Goal: Transaction & Acquisition: Purchase product/service

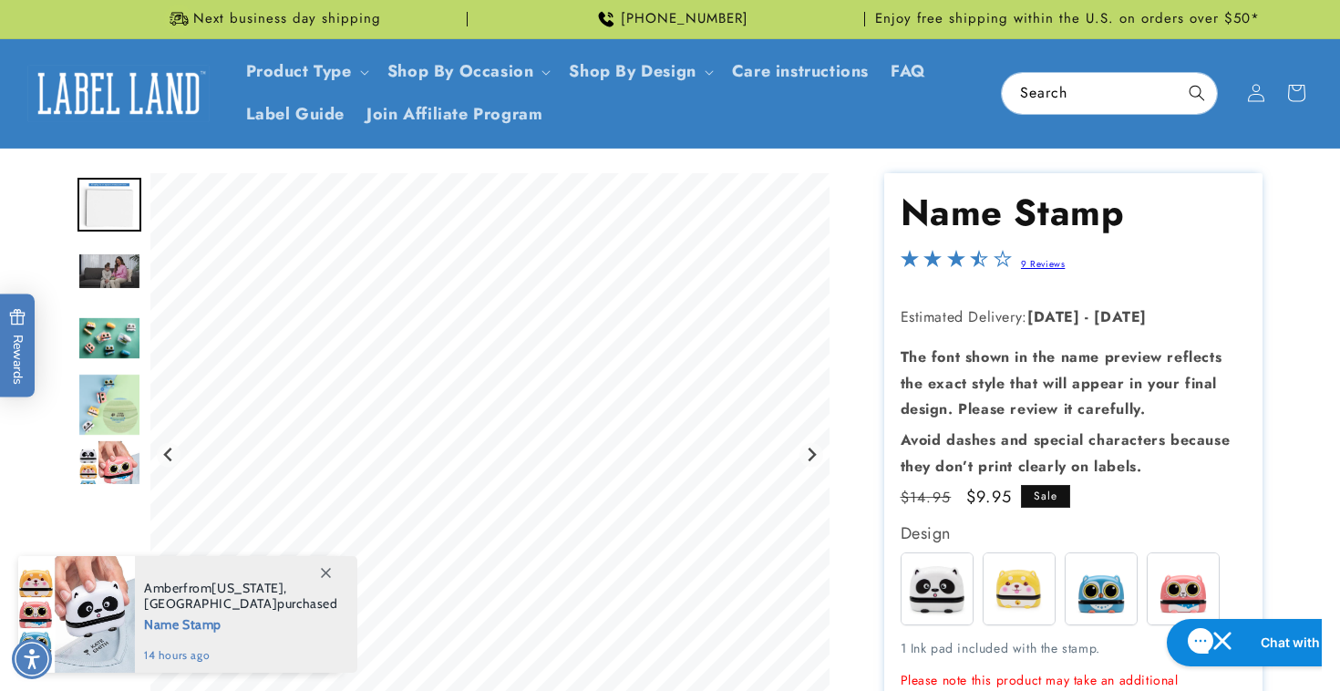
click at [332, 564] on span at bounding box center [325, 572] width 33 height 33
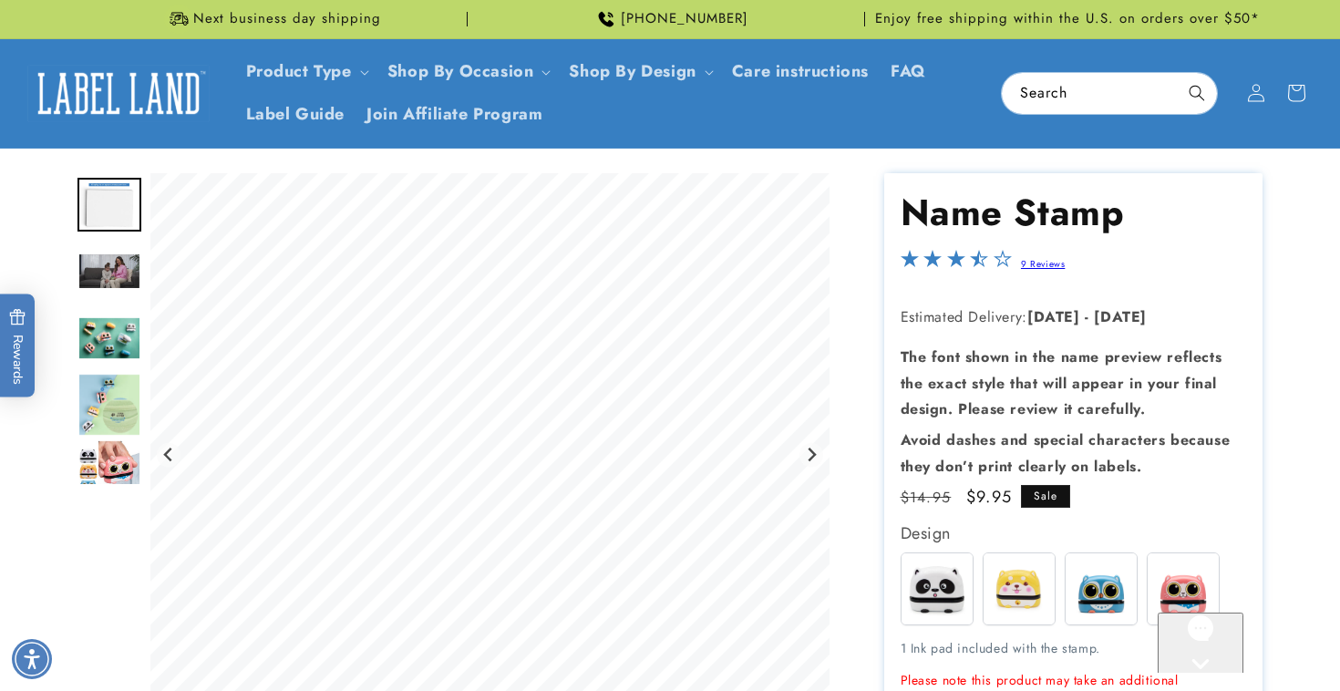
click at [106, 331] on img "Go to slide 4" at bounding box center [109, 338] width 64 height 44
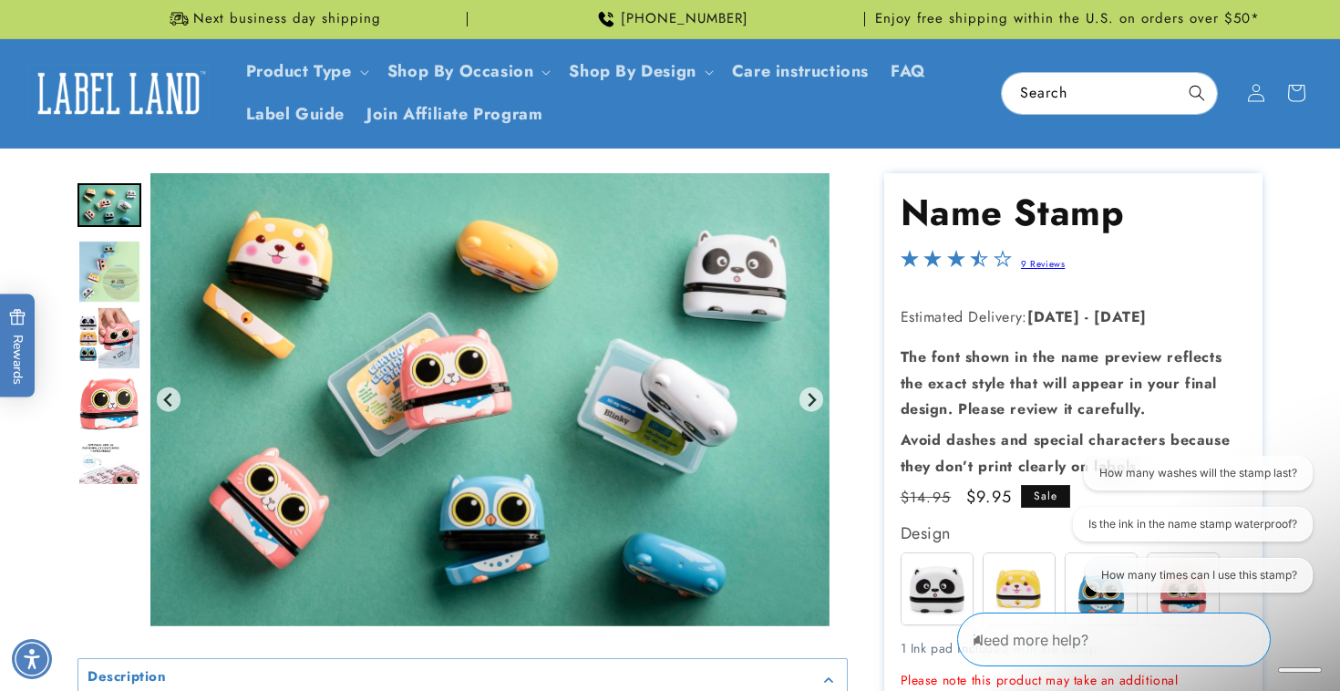
click at [106, 412] on img "Go to slide 7" at bounding box center [109, 405] width 64 height 56
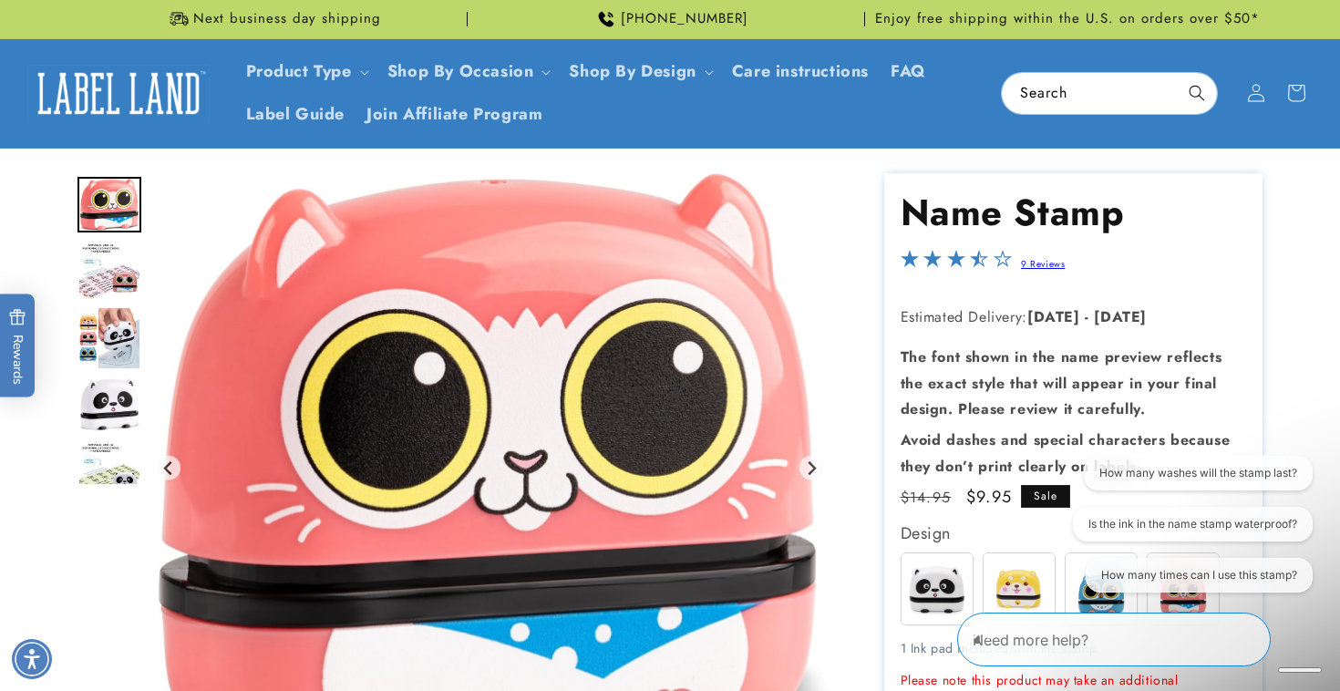
click at [107, 472] on img "Go to slide 11" at bounding box center [109, 471] width 64 height 58
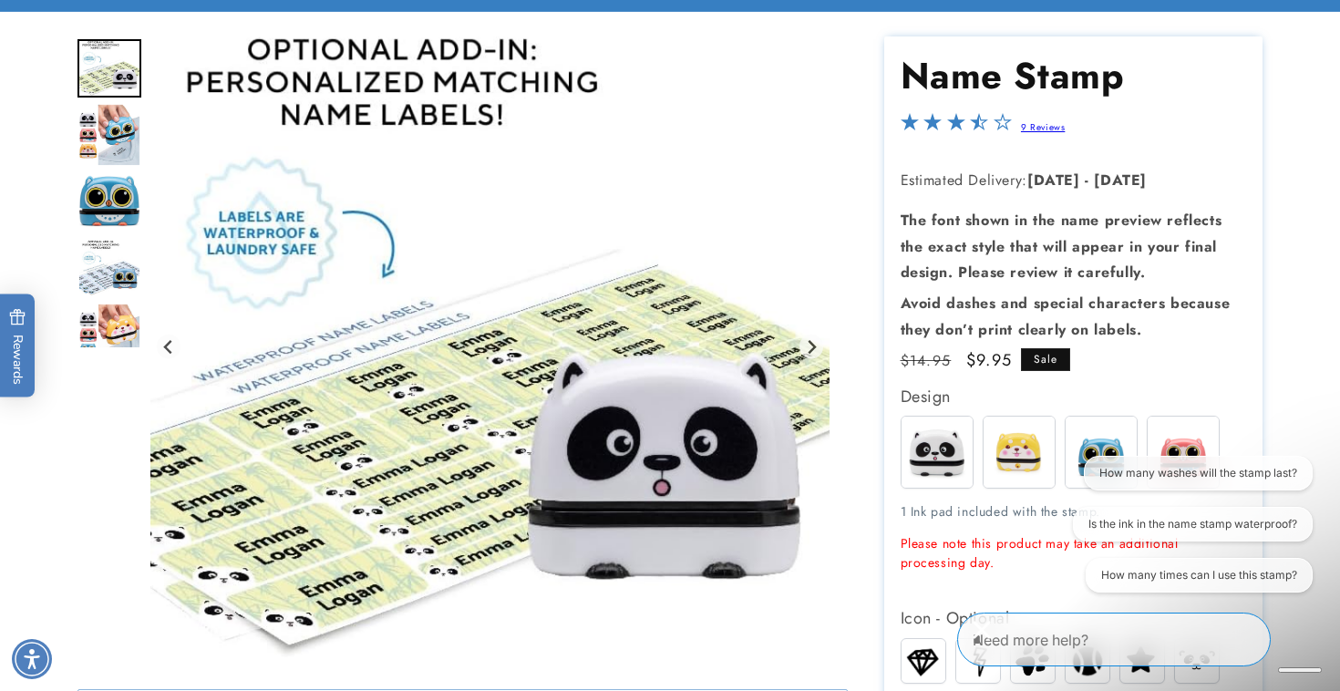
scroll to position [158, 0]
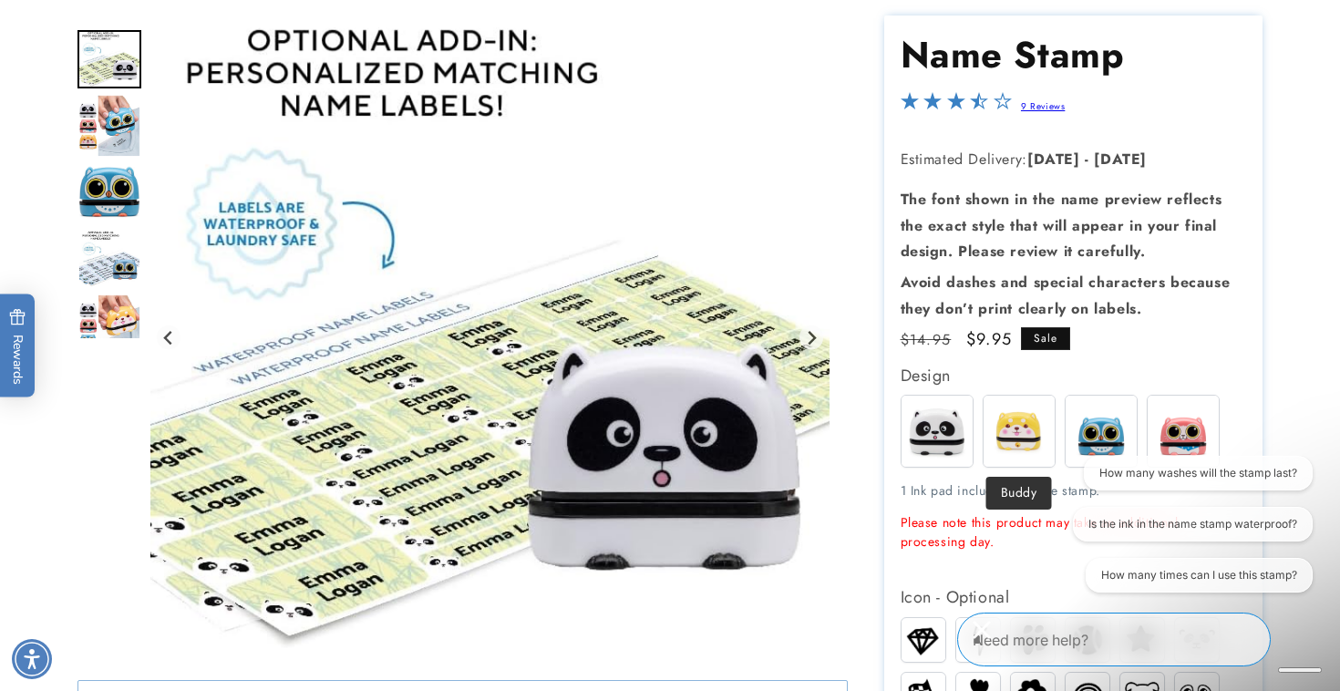
click at [1006, 428] on img at bounding box center [1019, 431] width 71 height 71
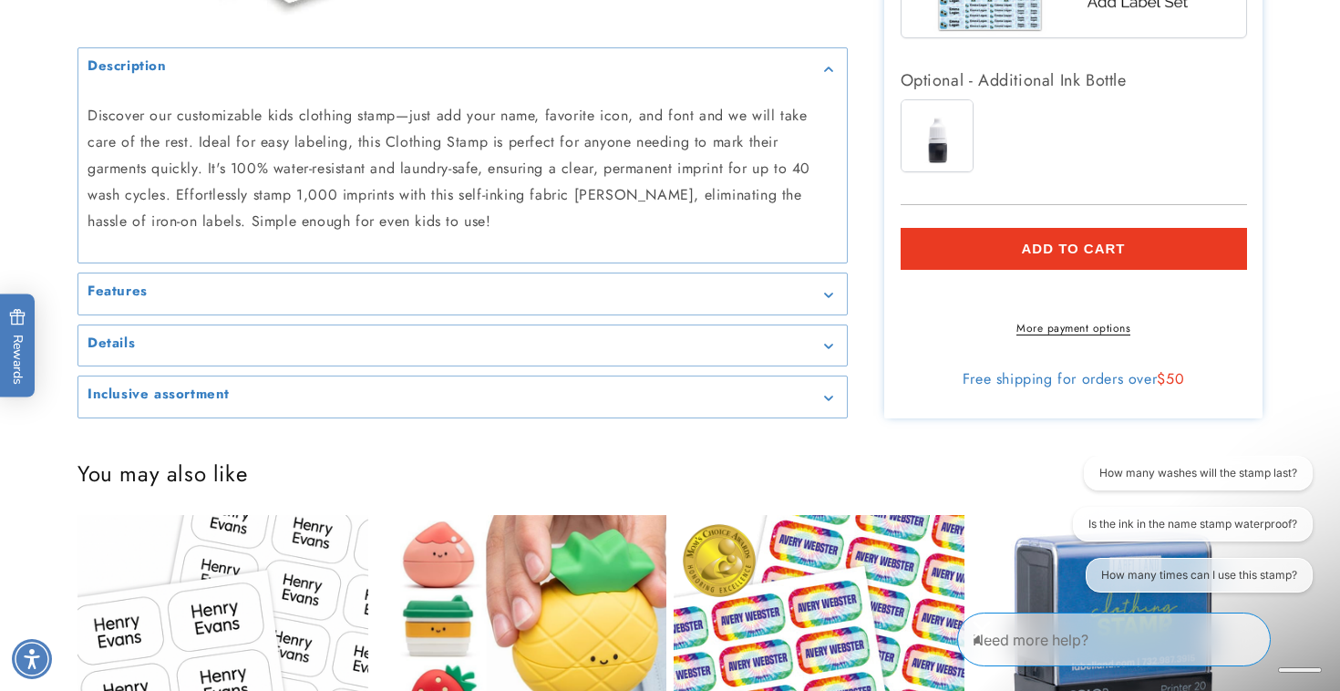
scroll to position [2007, 0]
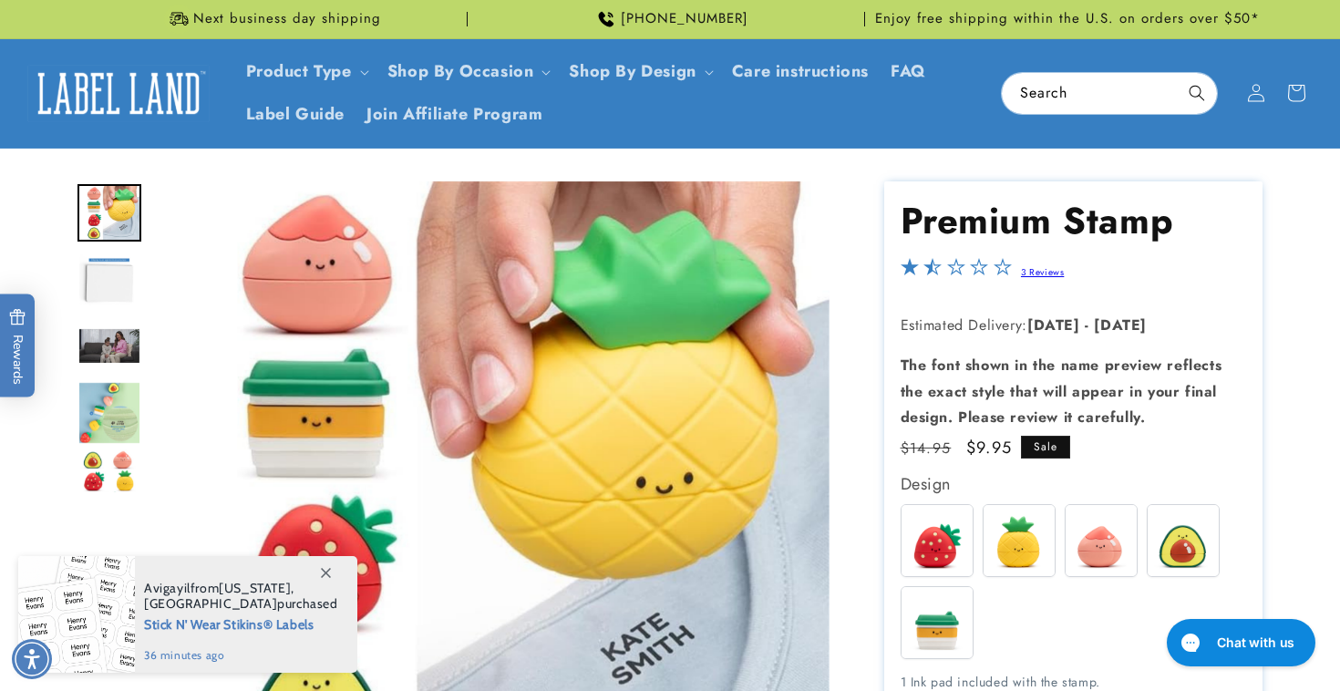
scroll to position [173, 0]
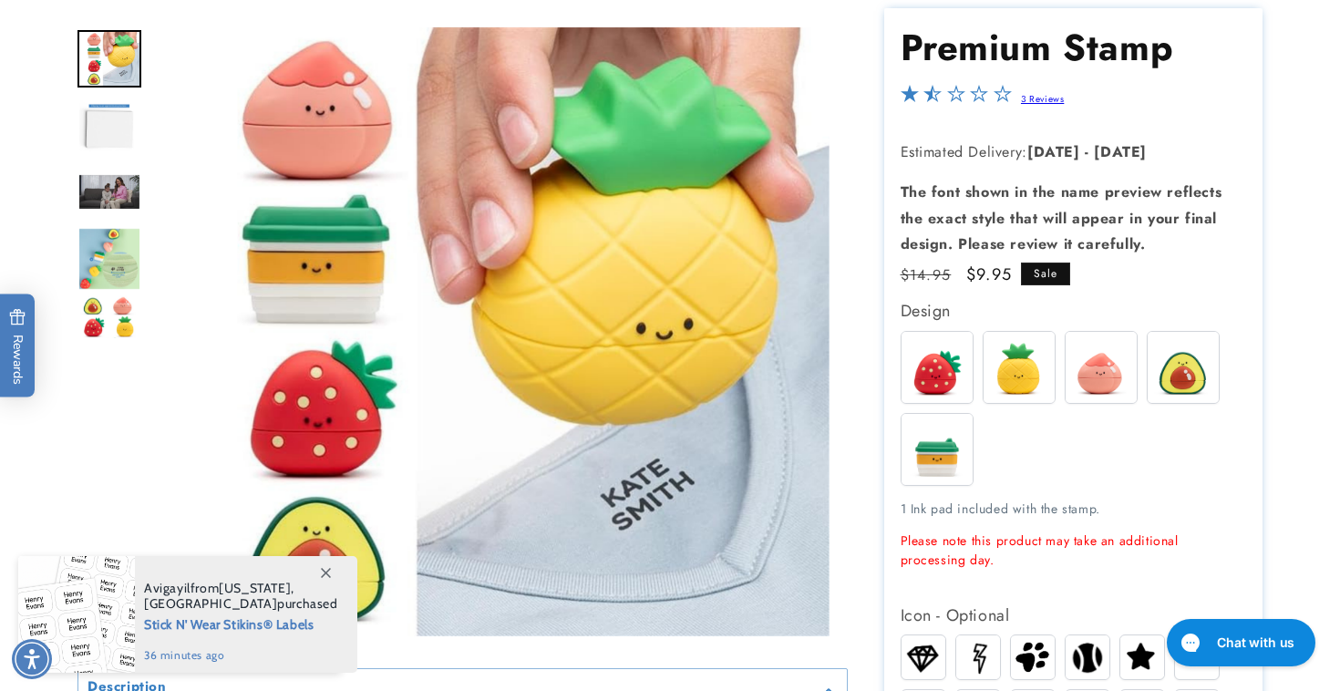
click at [109, 128] on img "Go to slide 2" at bounding box center [109, 126] width 64 height 64
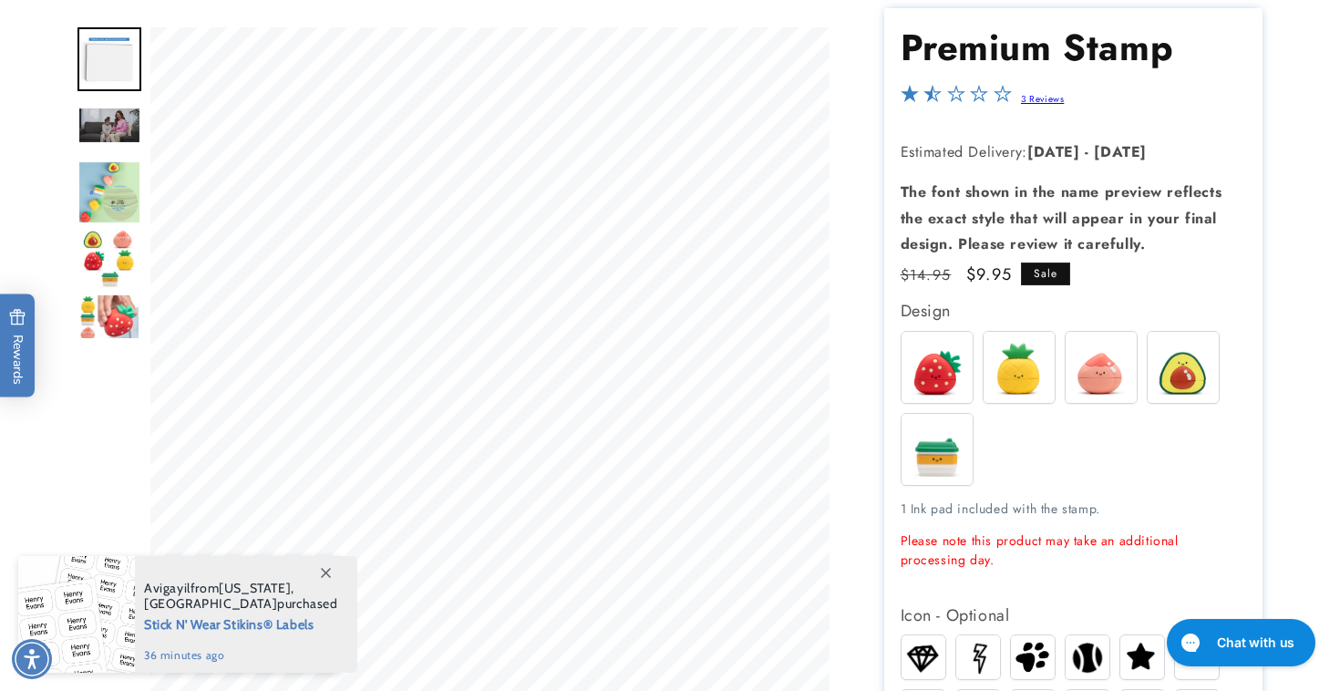
click at [107, 195] on img "Go to slide 4" at bounding box center [109, 192] width 64 height 64
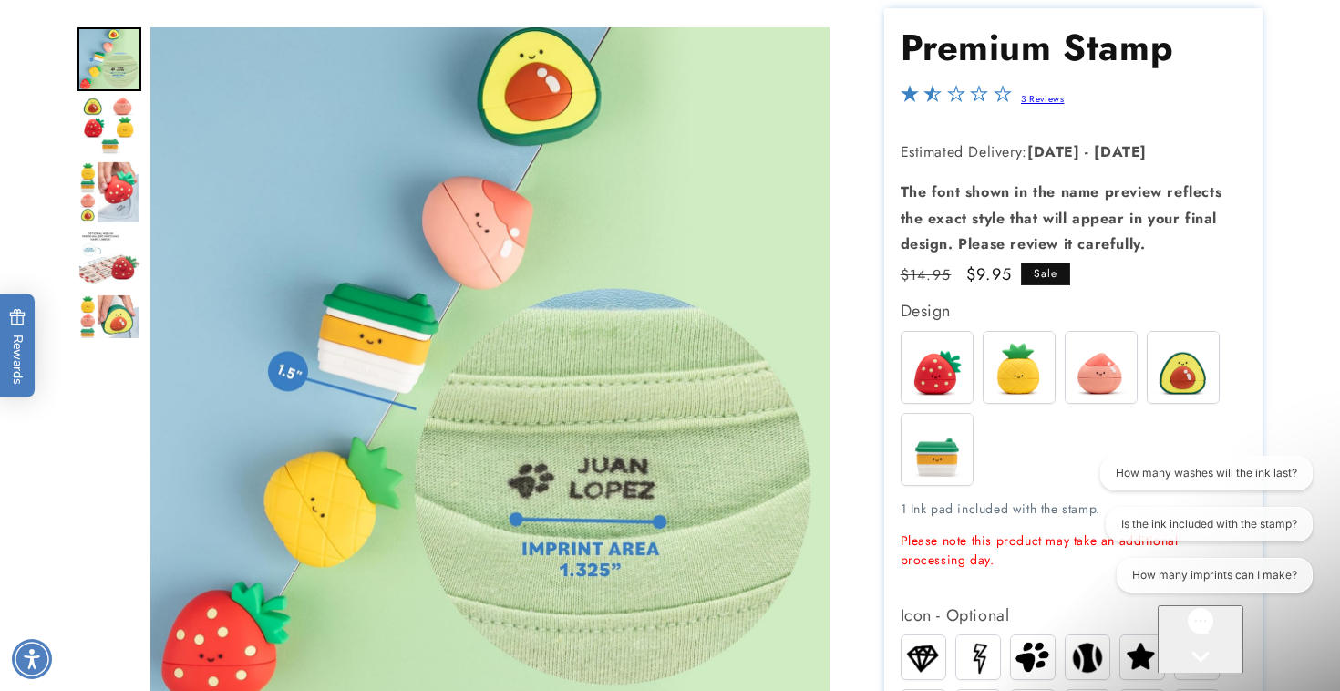
scroll to position [0, 0]
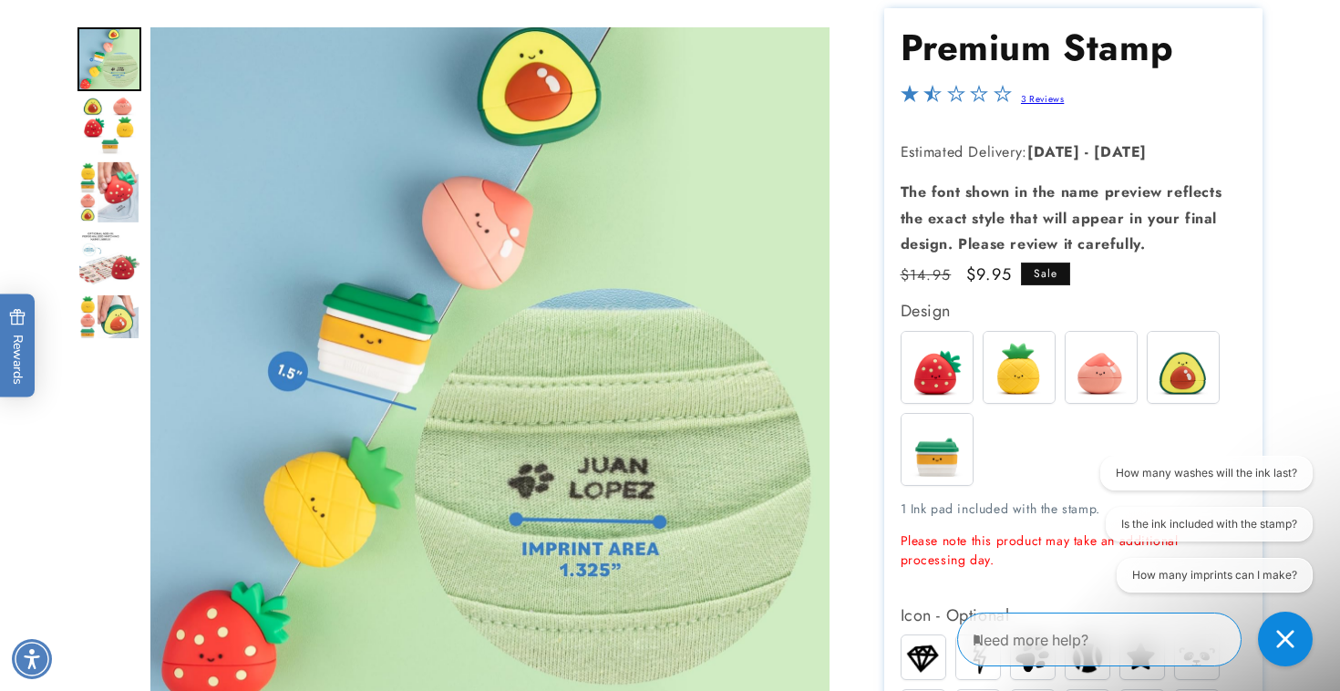
click at [108, 253] on img "Go to slide 7" at bounding box center [109, 259] width 64 height 56
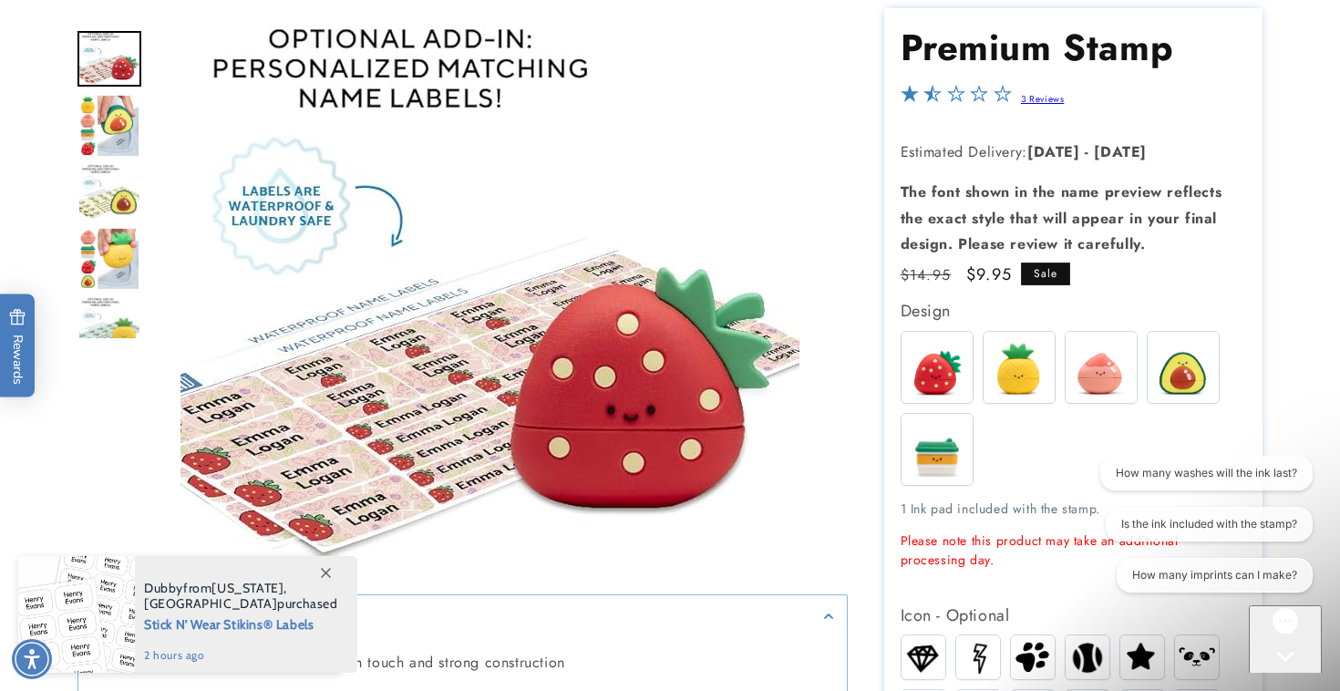
click at [115, 325] on img "Go to slide 11" at bounding box center [109, 325] width 64 height 57
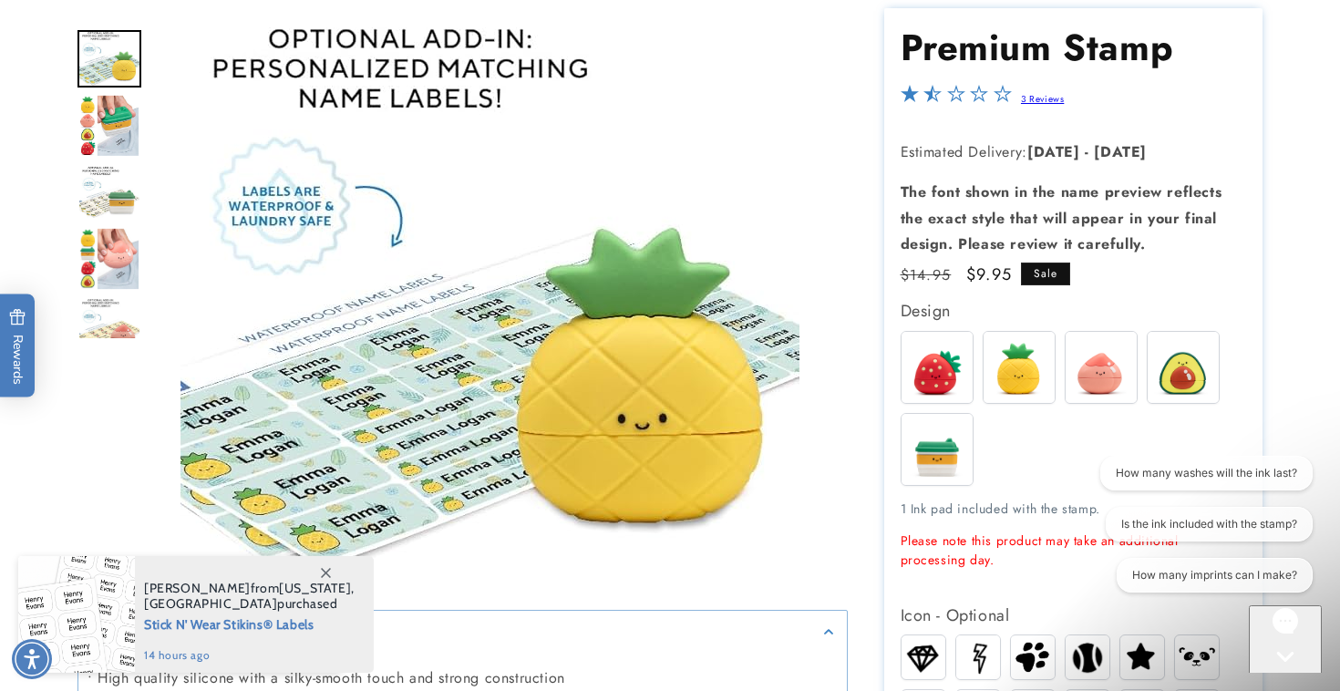
click at [1012, 348] on img at bounding box center [1019, 367] width 71 height 71
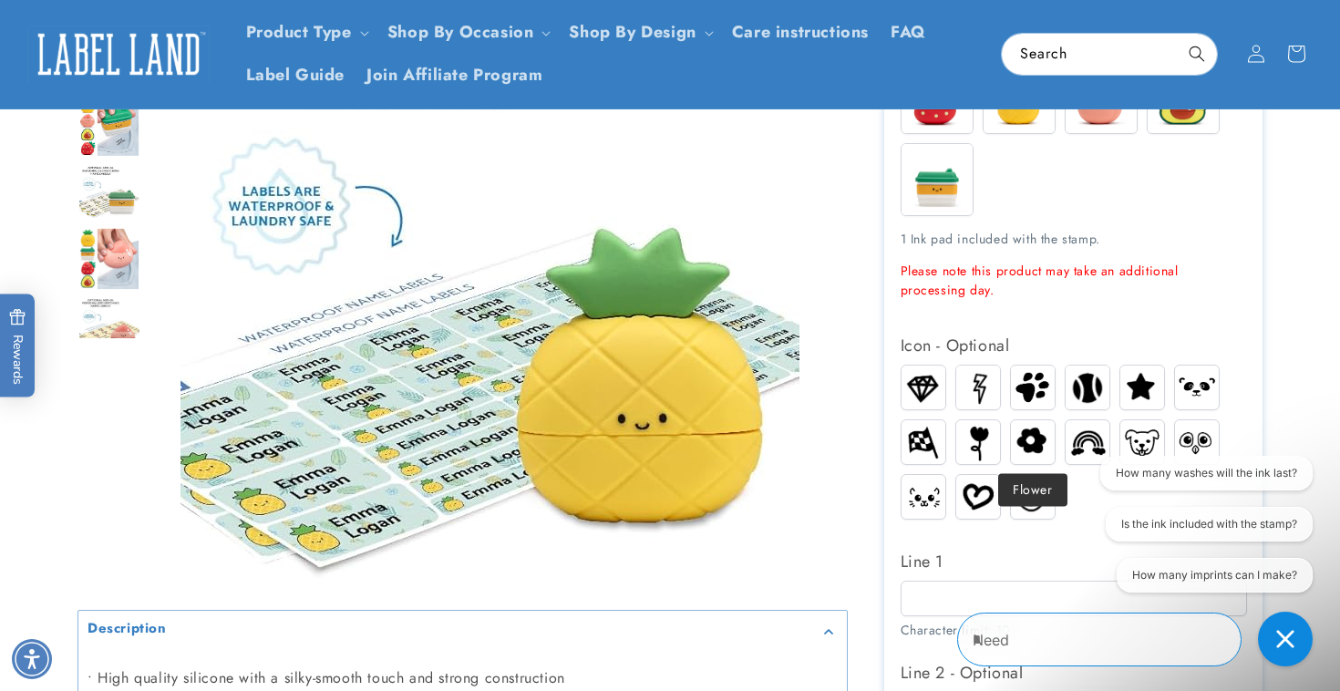
scroll to position [434, 0]
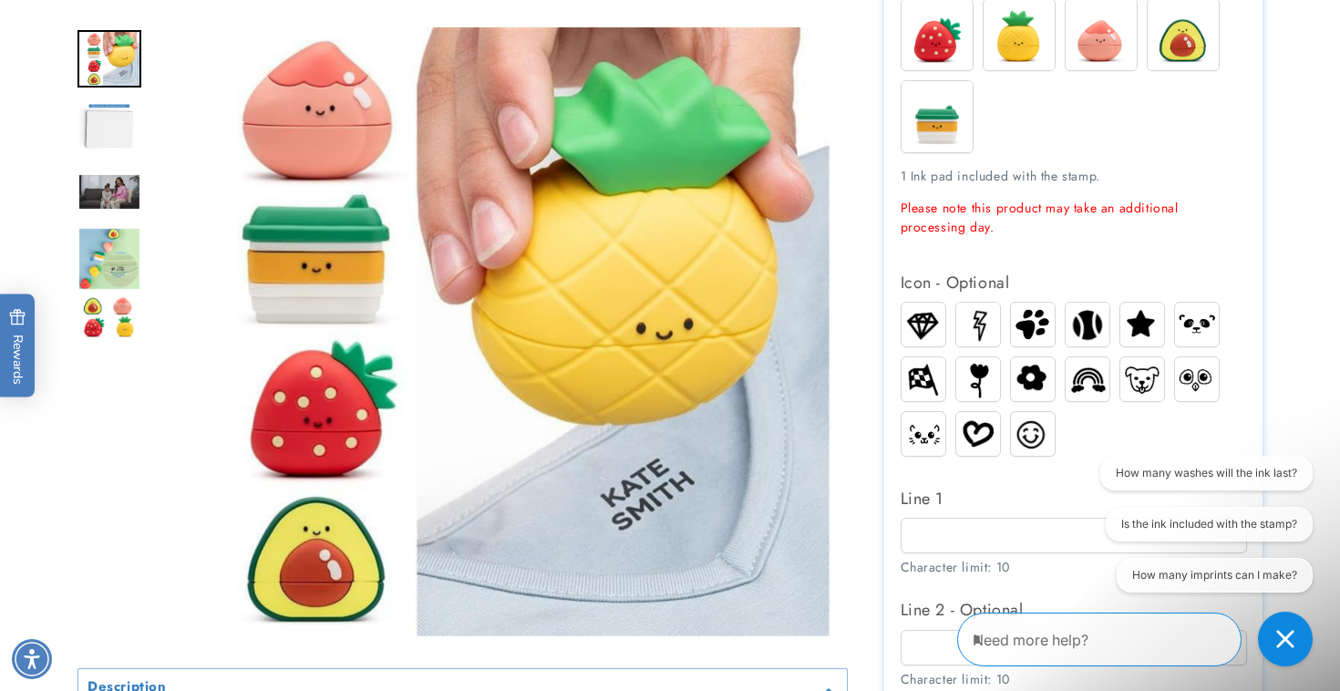
scroll to position [613, 0]
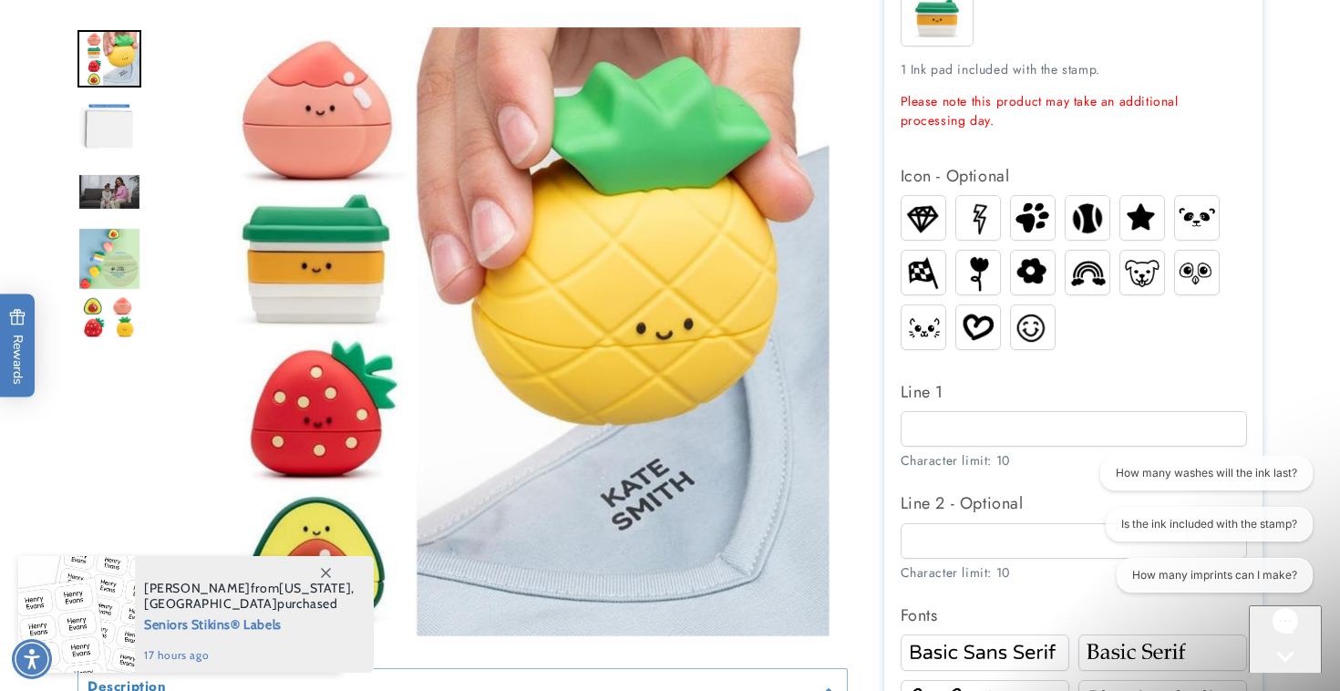
click at [1147, 223] on img at bounding box center [1142, 218] width 44 height 38
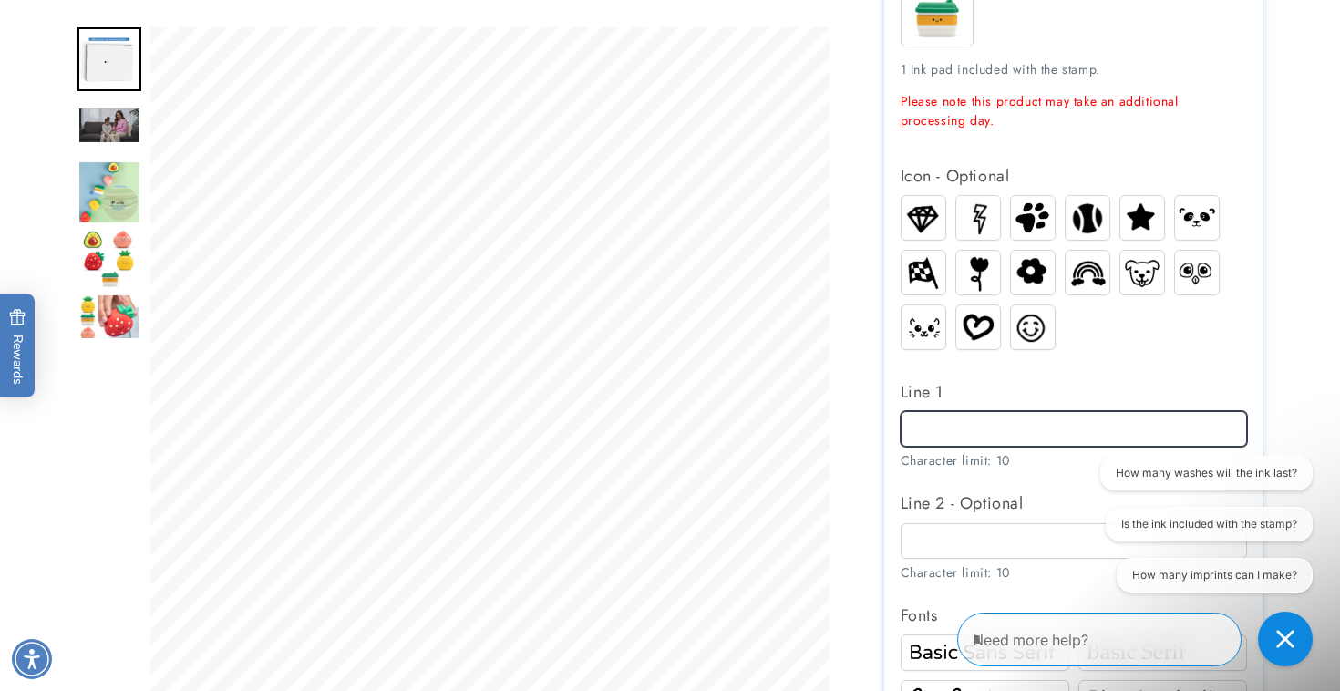
click at [1037, 431] on input "Line 1" at bounding box center [1074, 429] width 346 height 36
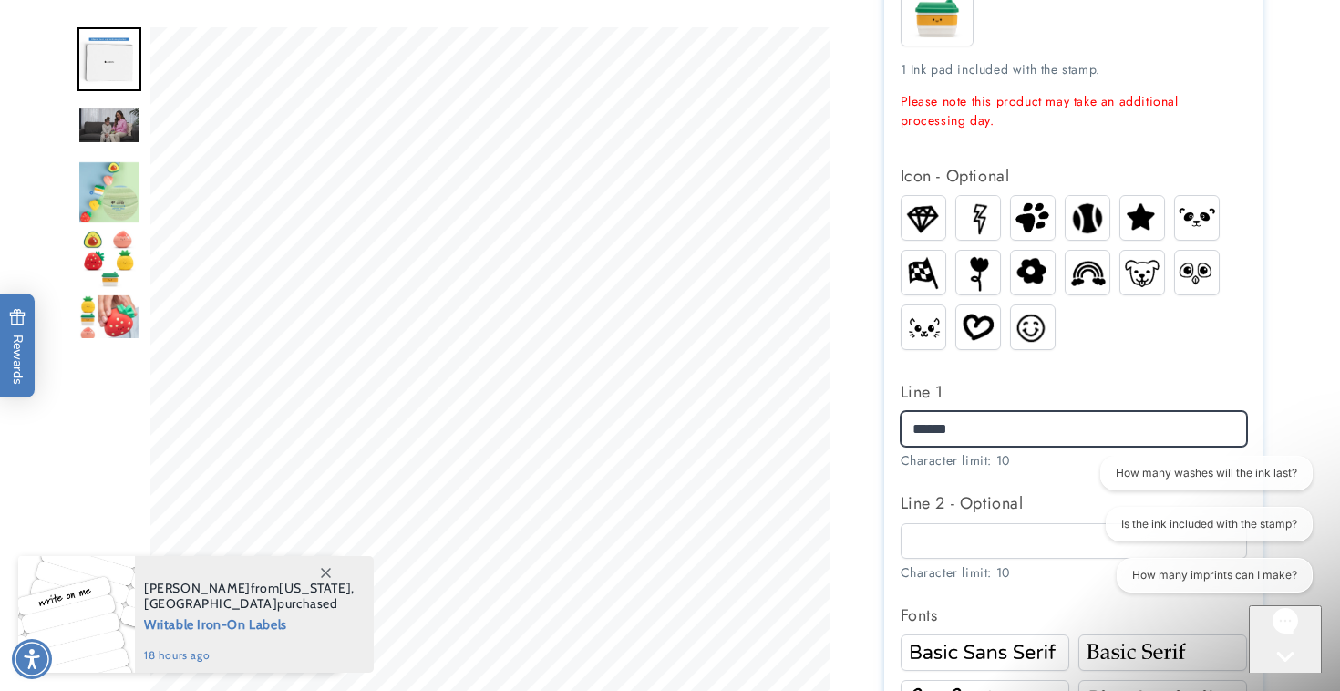
type input "******"
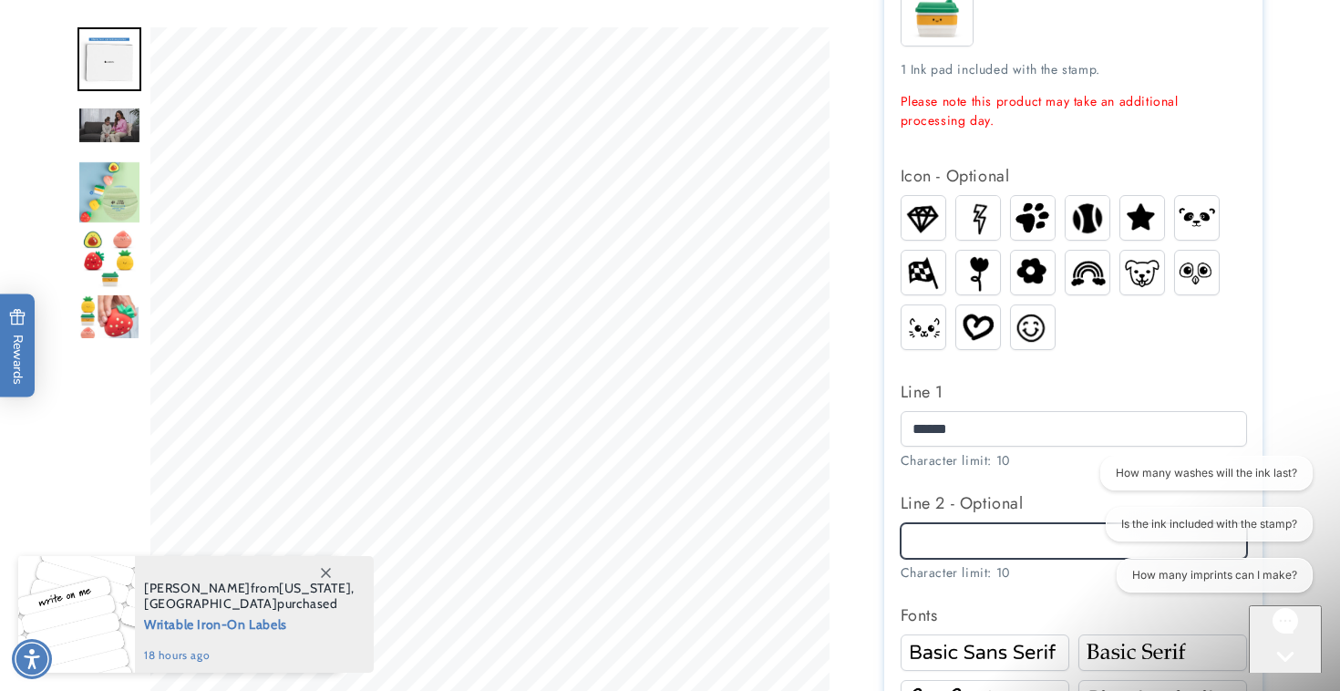
click at [962, 544] on input "Line 2 - Optional" at bounding box center [1074, 541] width 346 height 36
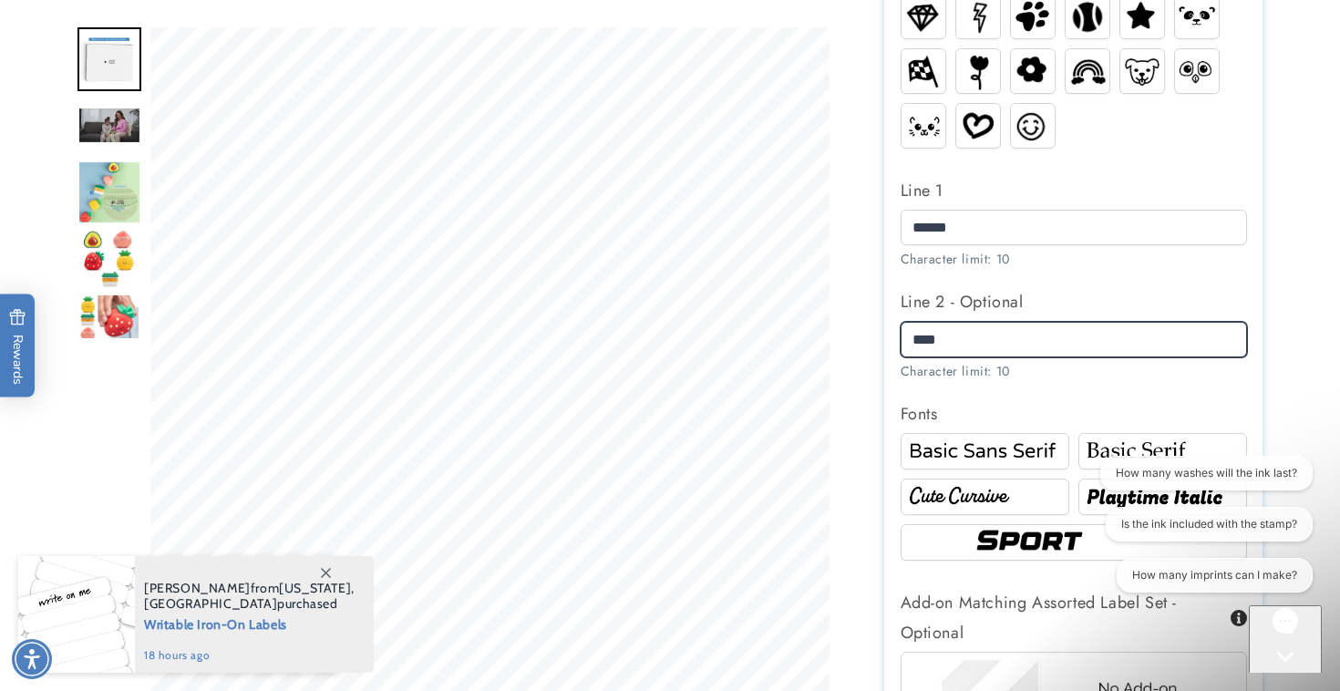
scroll to position [897, 0]
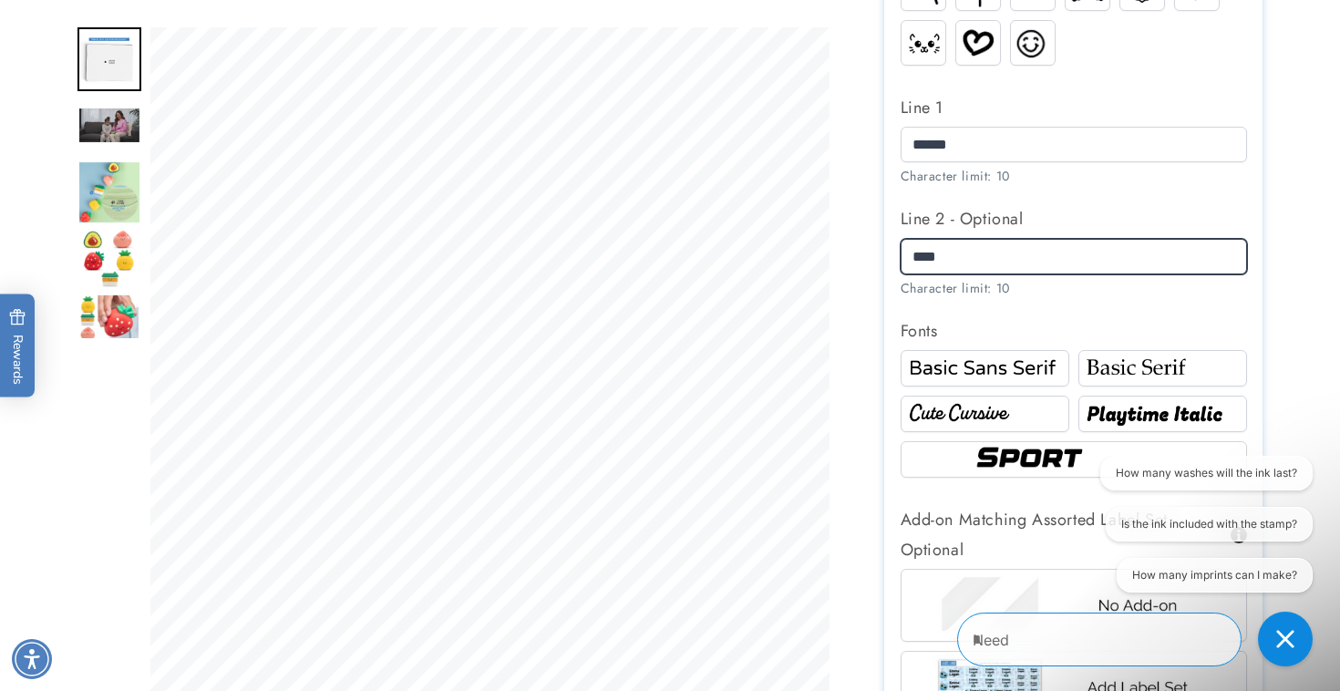
type input "****"
click at [1006, 412] on img at bounding box center [984, 413] width 163 height 27
click at [1011, 453] on img at bounding box center [1074, 459] width 208 height 35
click at [1131, 401] on div at bounding box center [1162, 414] width 169 height 36
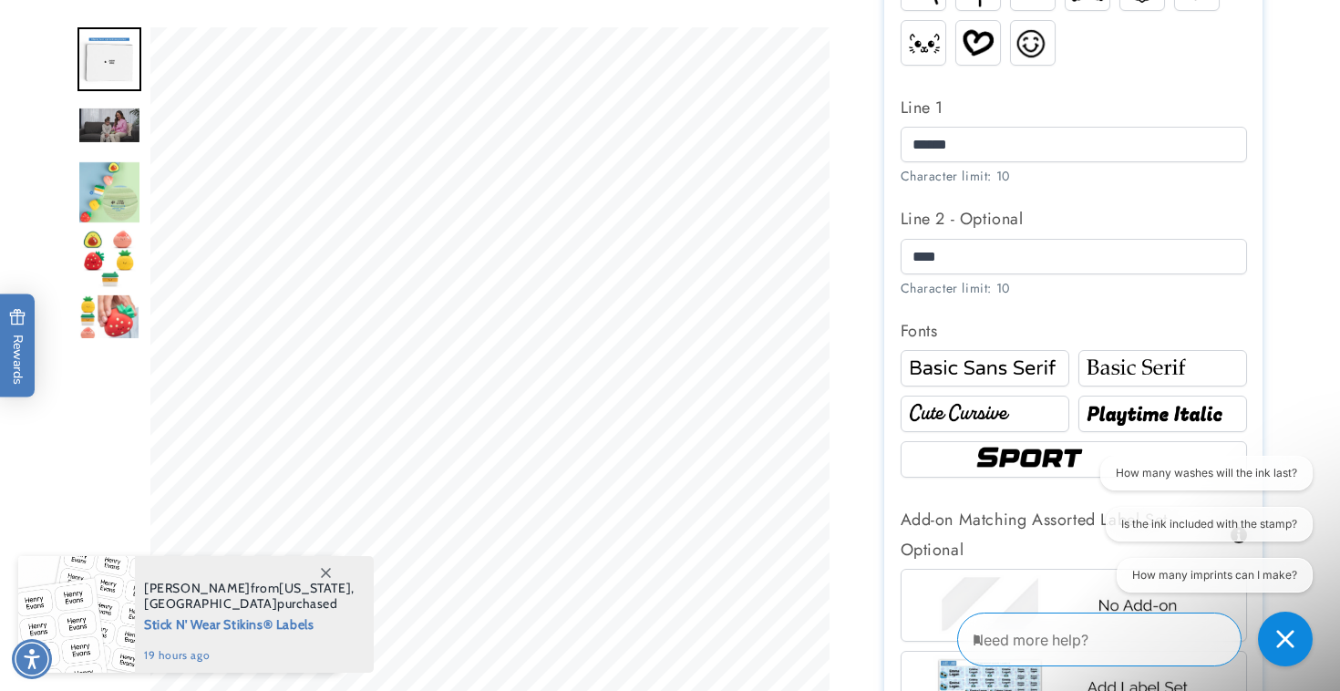
click at [1110, 367] on img at bounding box center [1162, 368] width 163 height 27
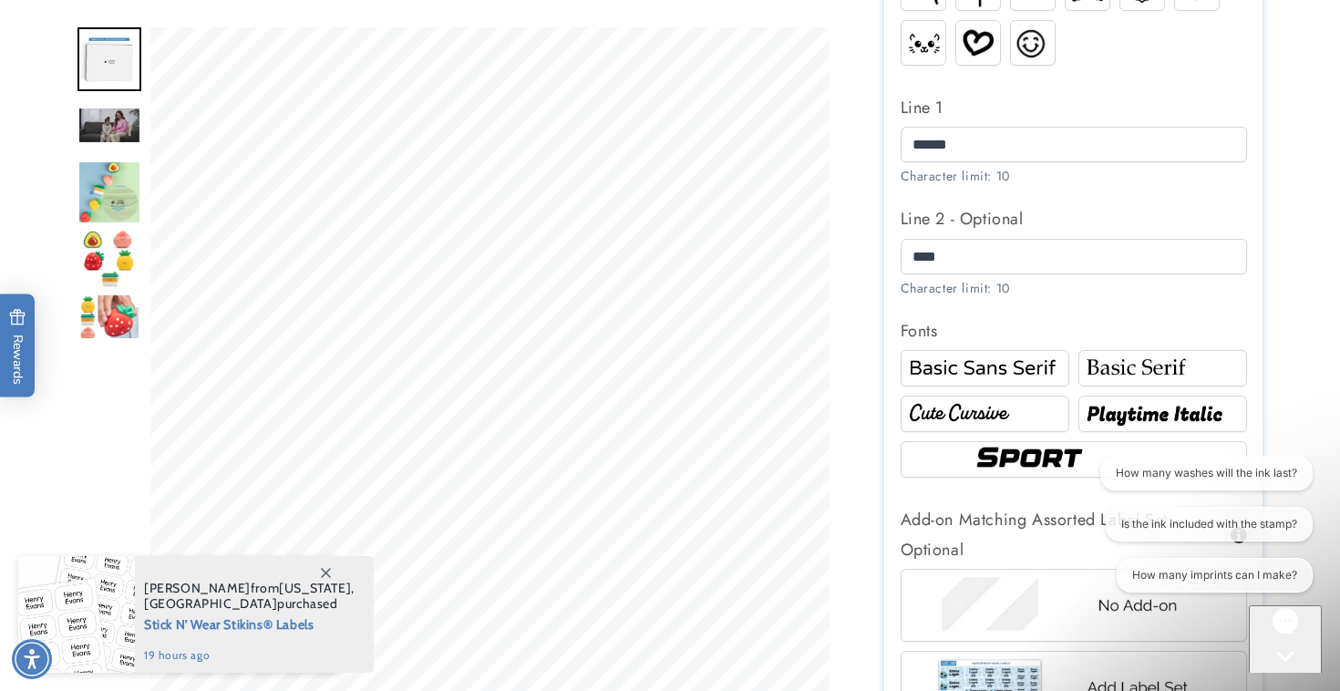
click at [1042, 368] on img at bounding box center [984, 368] width 163 height 27
click at [1031, 465] on img at bounding box center [1074, 459] width 208 height 35
click at [1031, 405] on img at bounding box center [984, 413] width 163 height 27
click at [1107, 404] on img at bounding box center [1162, 413] width 163 height 27
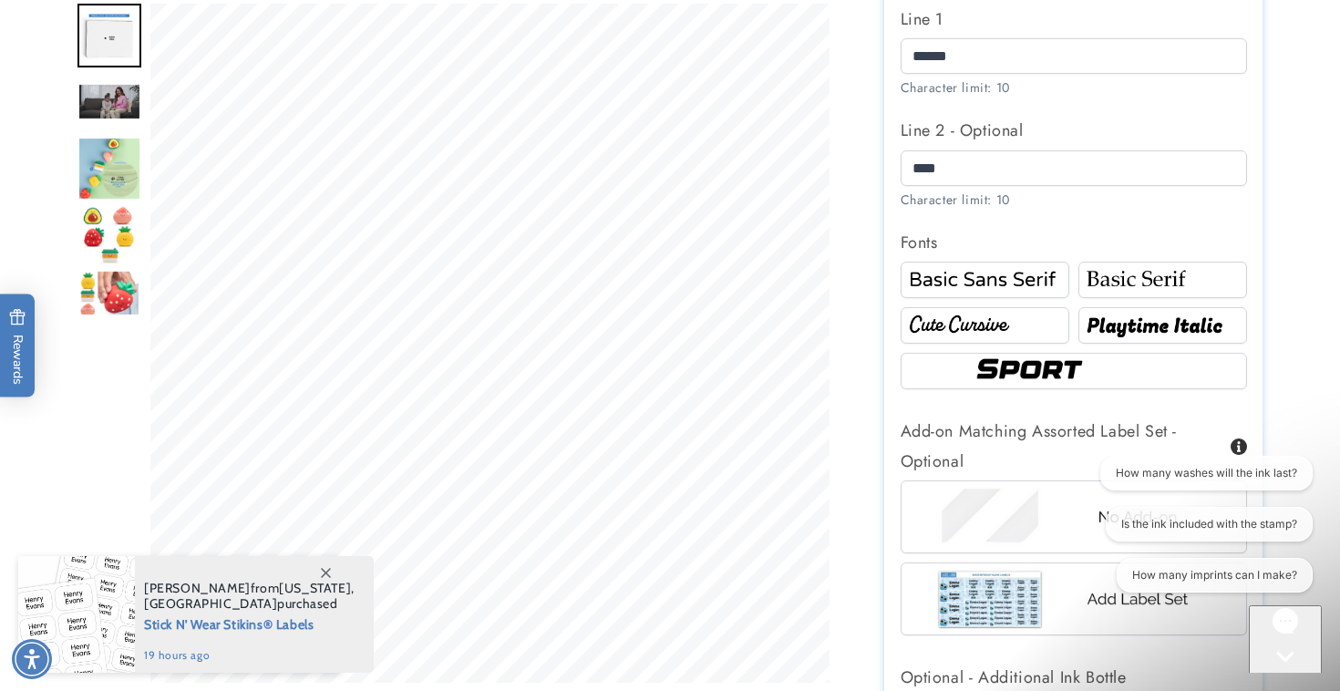
scroll to position [1203, 0]
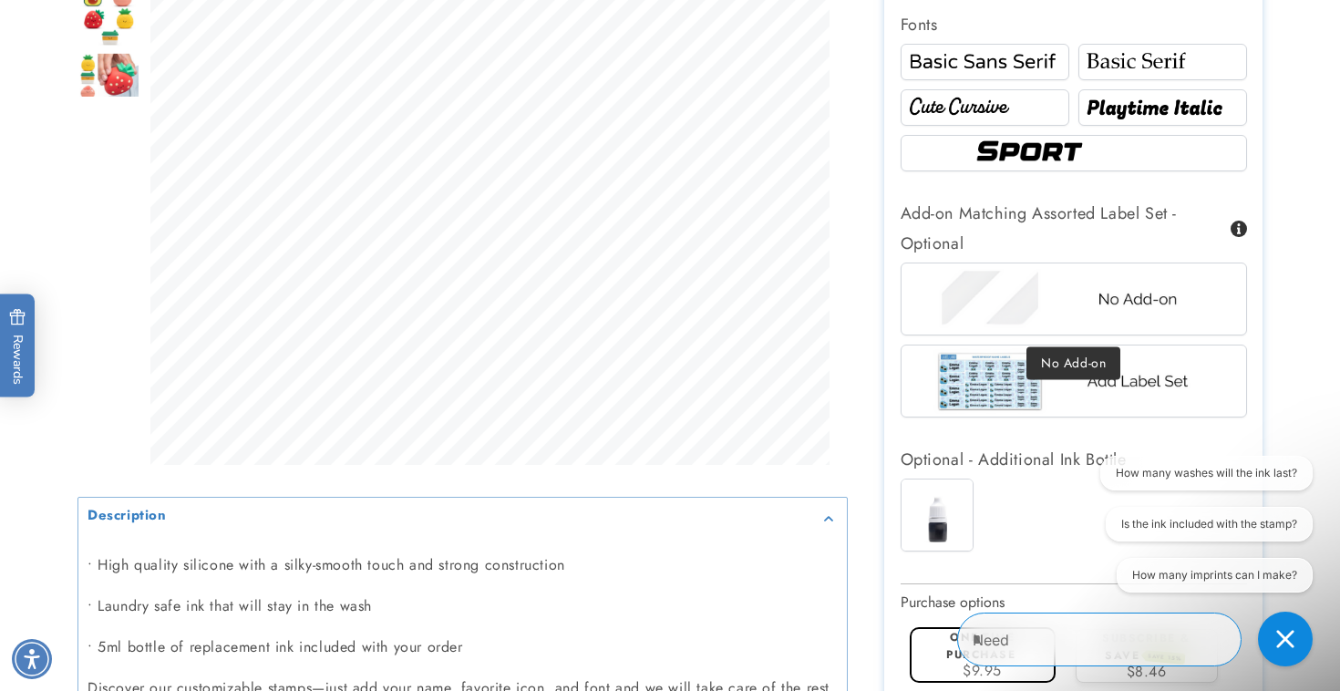
click at [1022, 303] on img at bounding box center [1074, 298] width 284 height 71
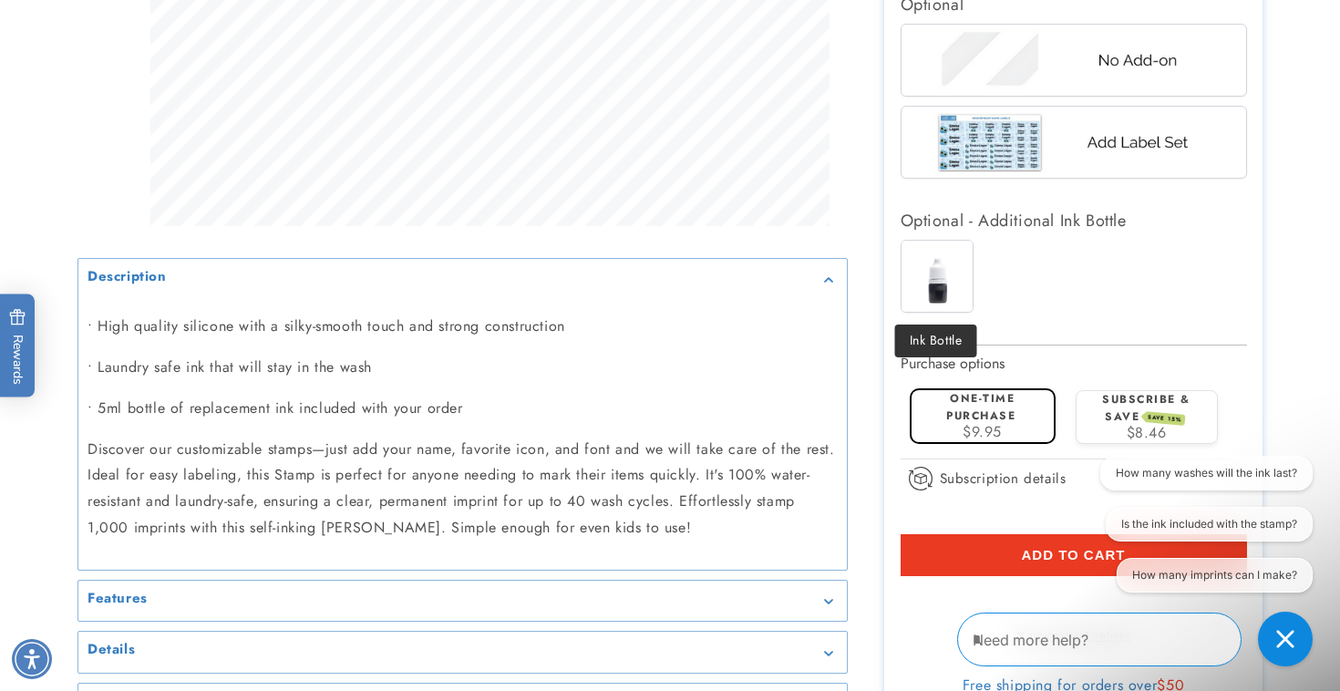
click at [921, 295] on img at bounding box center [937, 276] width 71 height 71
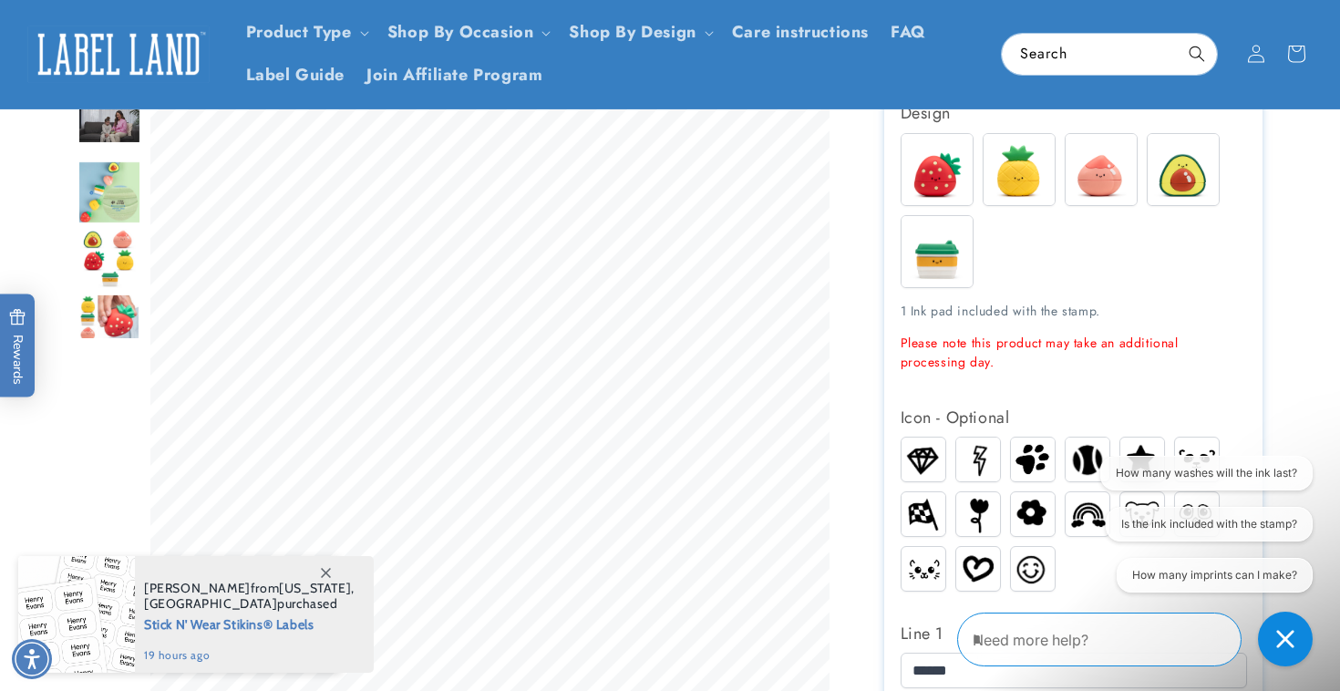
scroll to position [315, 0]
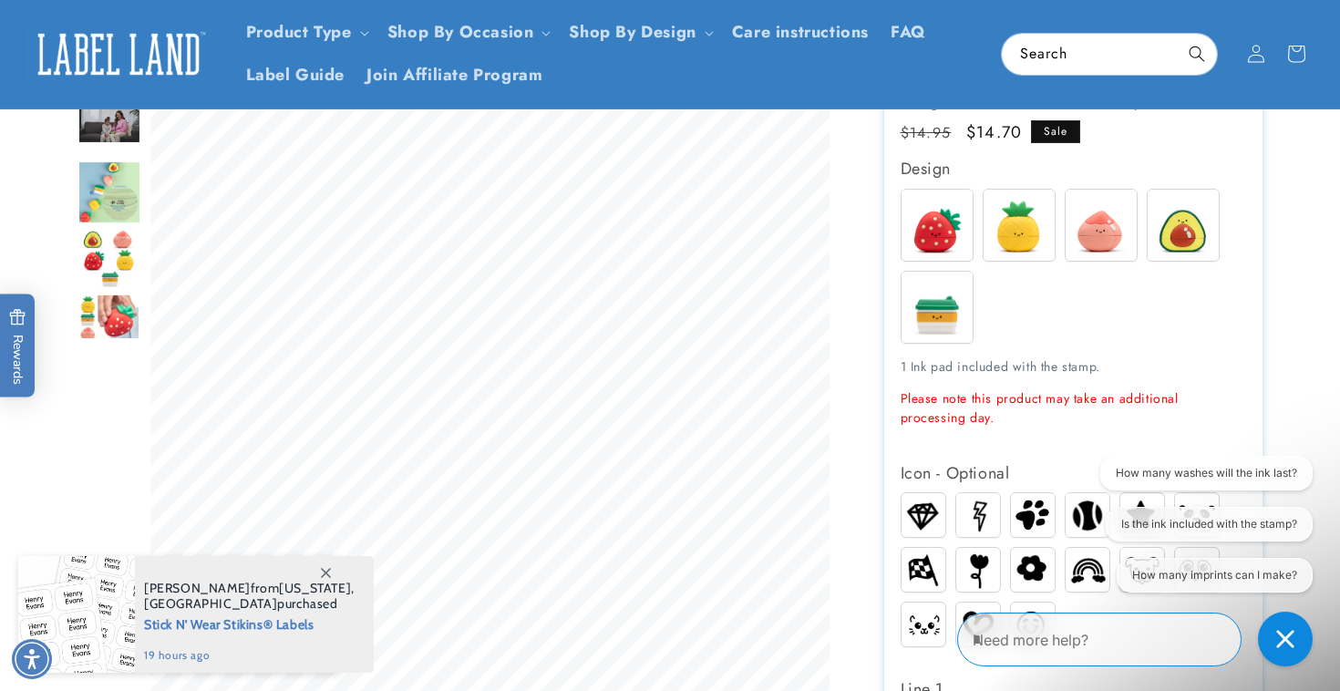
click at [107, 243] on img "Go to slide 5" at bounding box center [109, 259] width 64 height 64
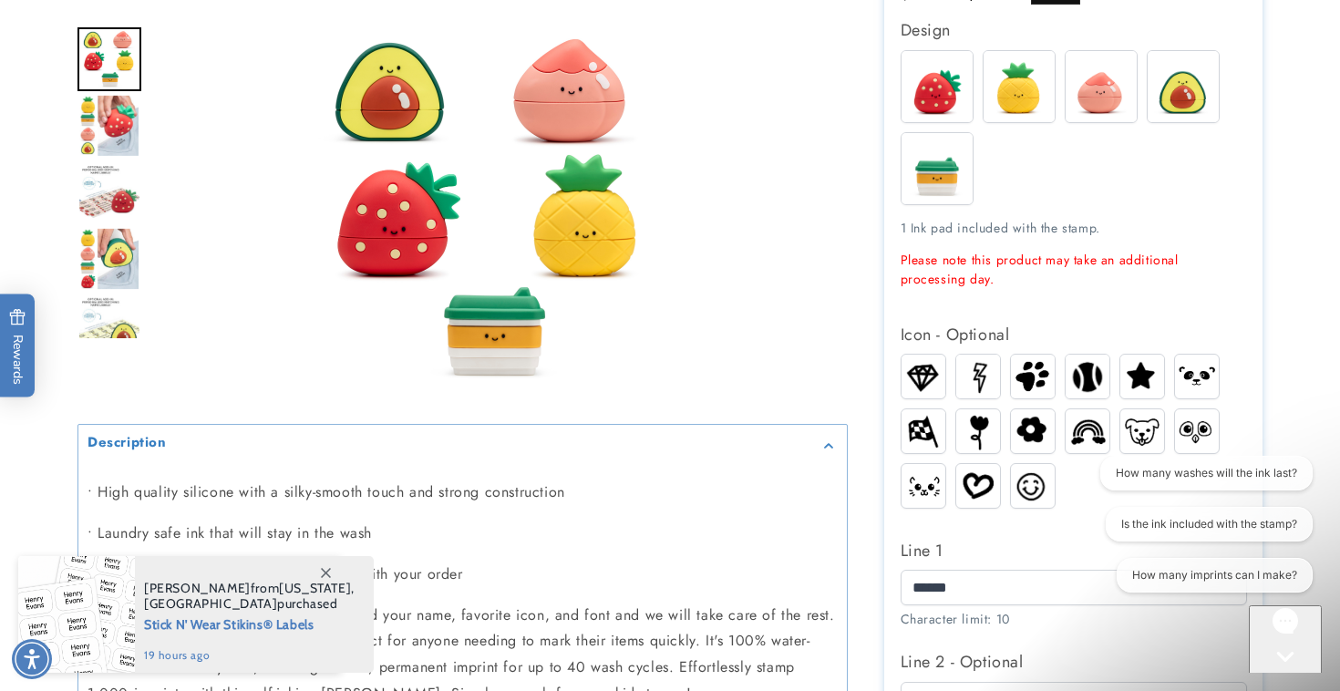
scroll to position [642, 0]
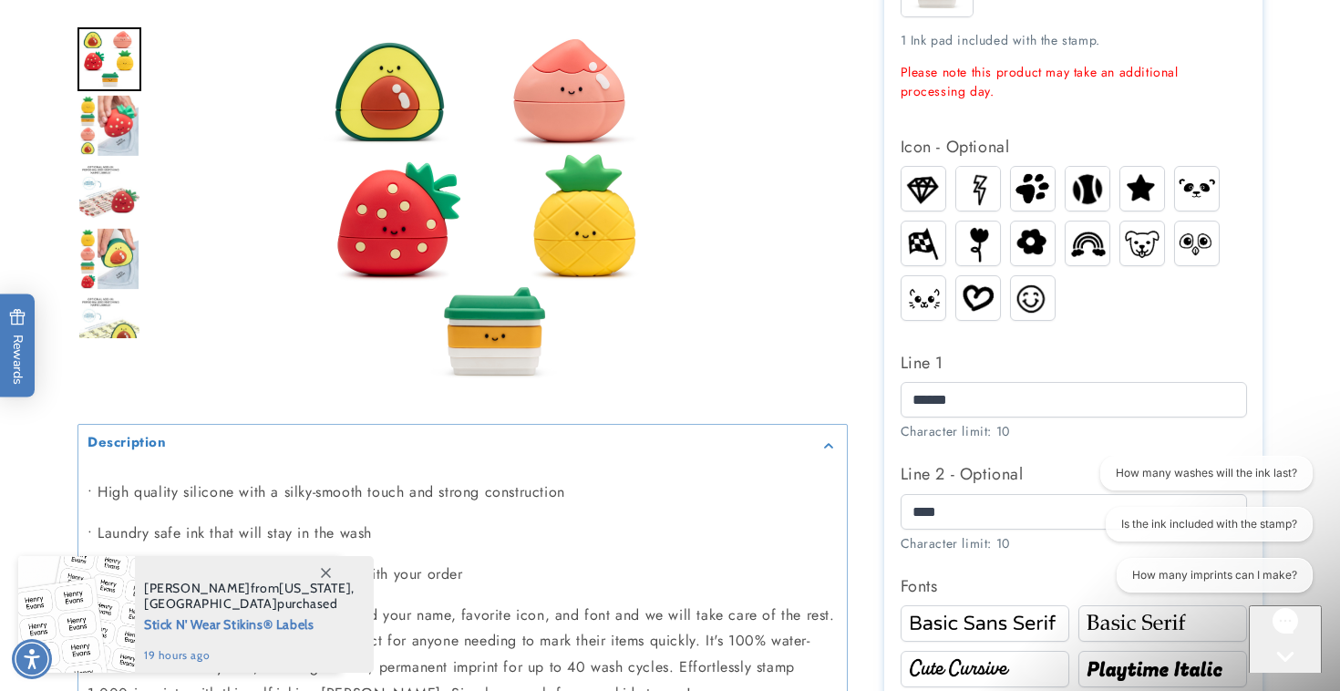
click at [327, 568] on icon at bounding box center [326, 573] width 10 height 10
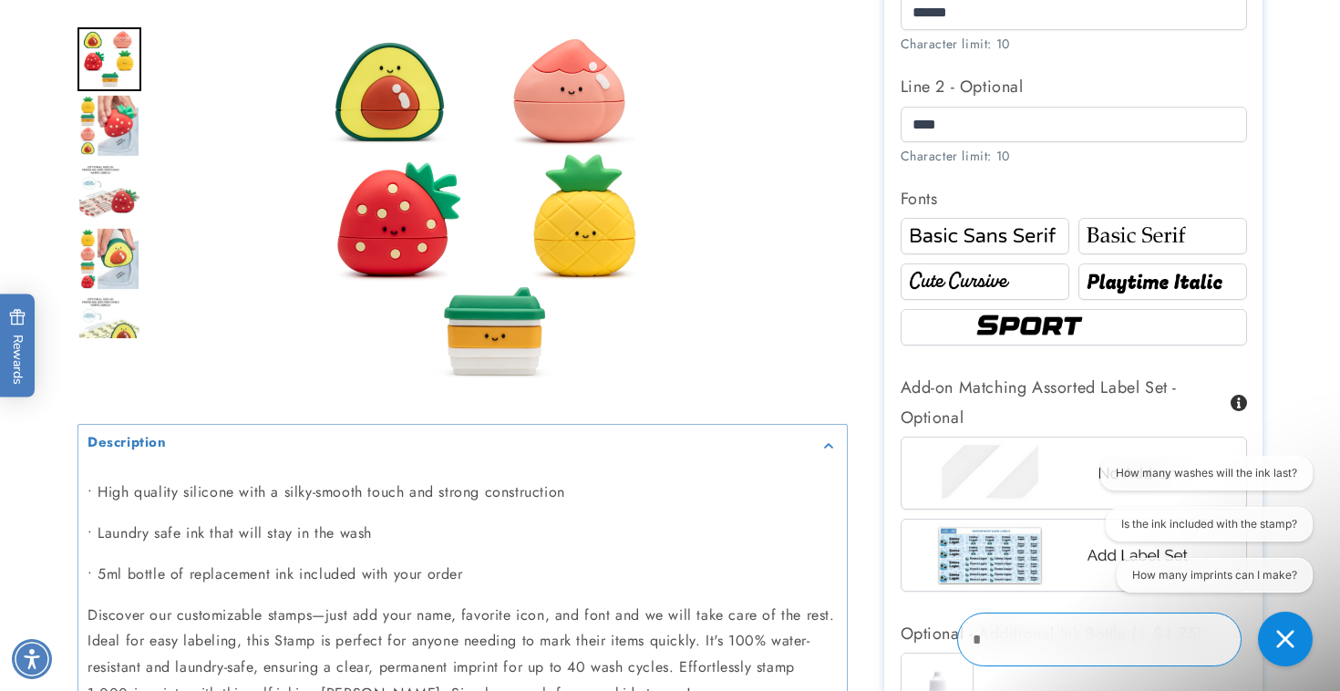
scroll to position [1266, 0]
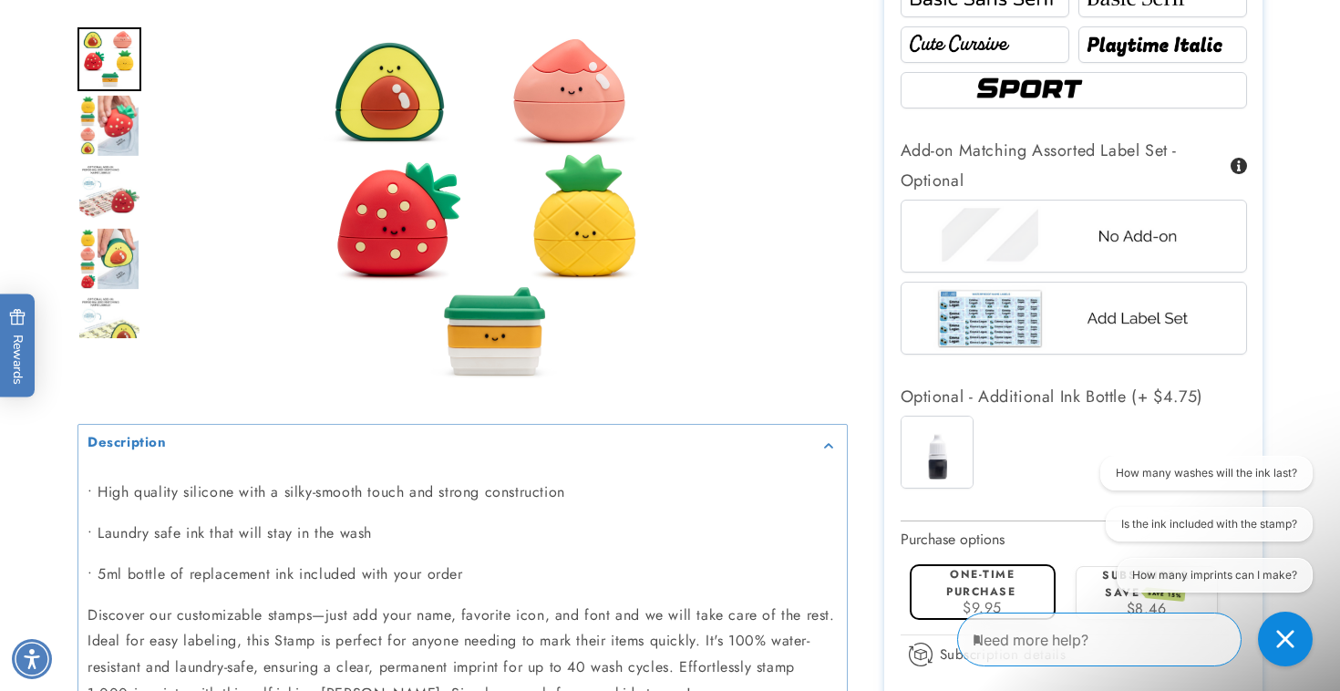
click at [920, 451] on img at bounding box center [937, 452] width 71 height 71
click at [683, 509] on div "• High quality silicone with a silky-smooth touch and strong construction • Lau…" at bounding box center [463, 594] width 750 height 228
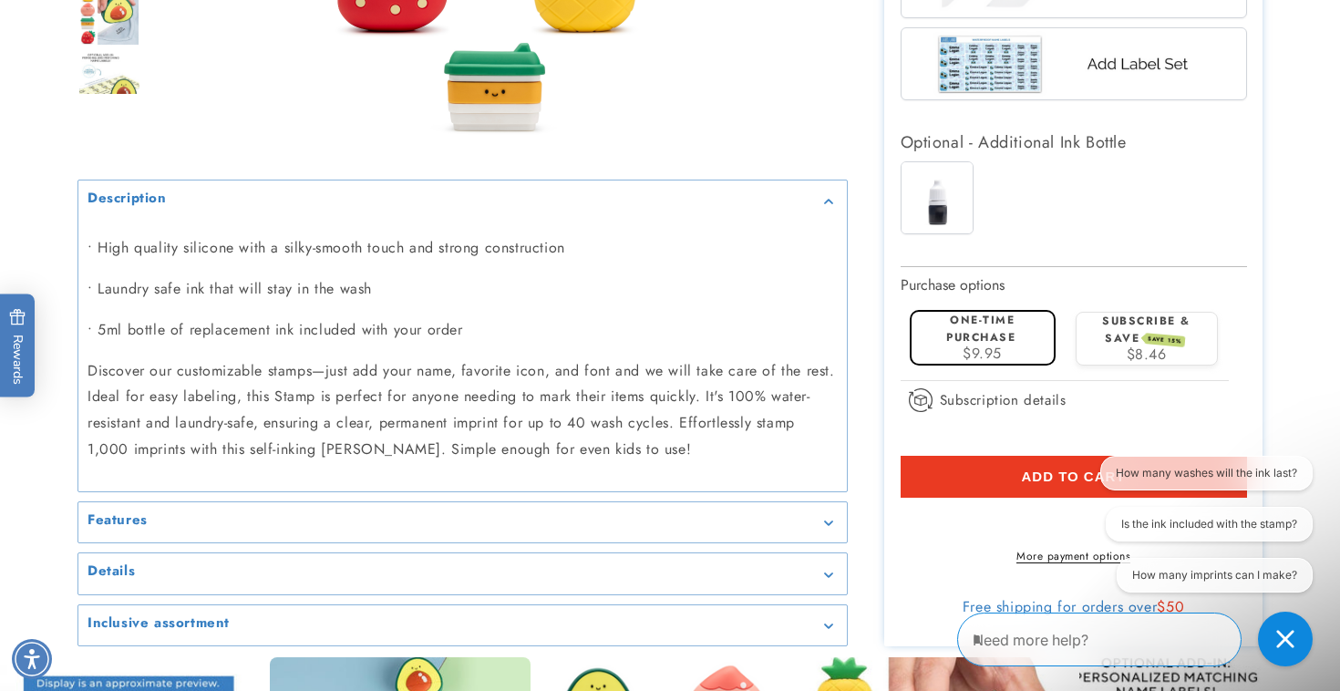
scroll to position [1673, 0]
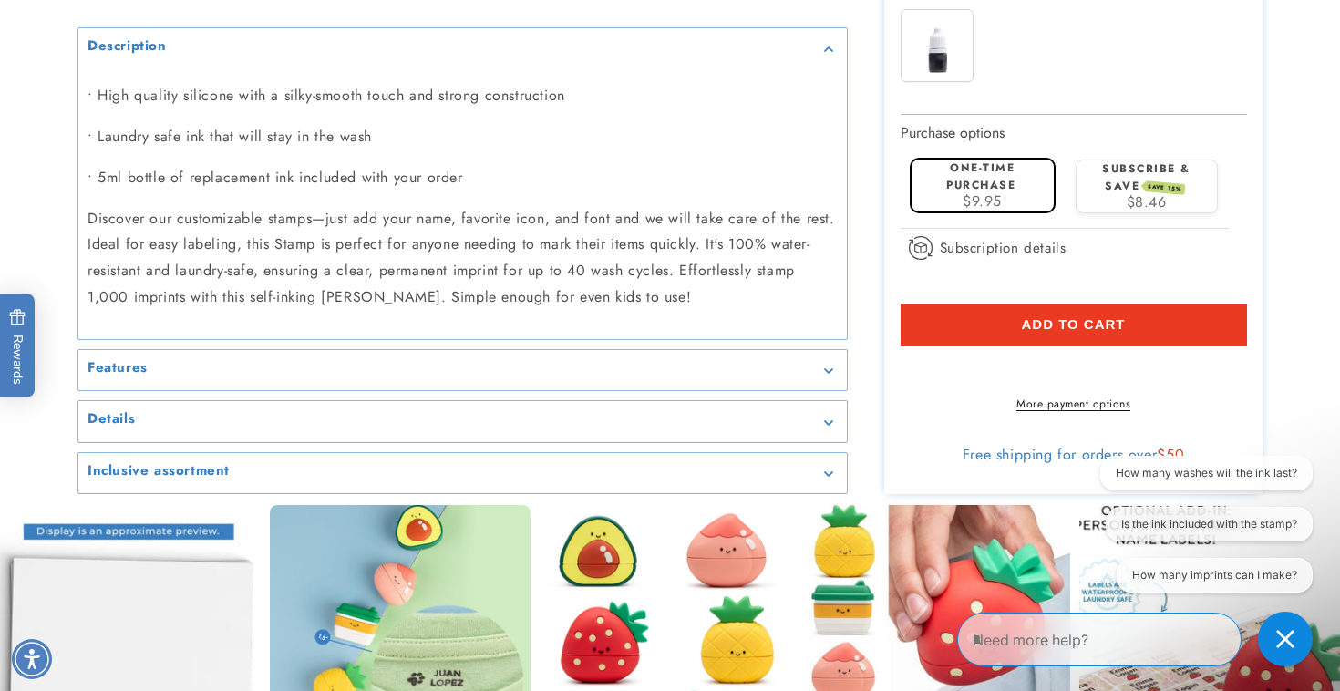
click at [742, 480] on div "Inclusive assortment" at bounding box center [463, 474] width 750 height 14
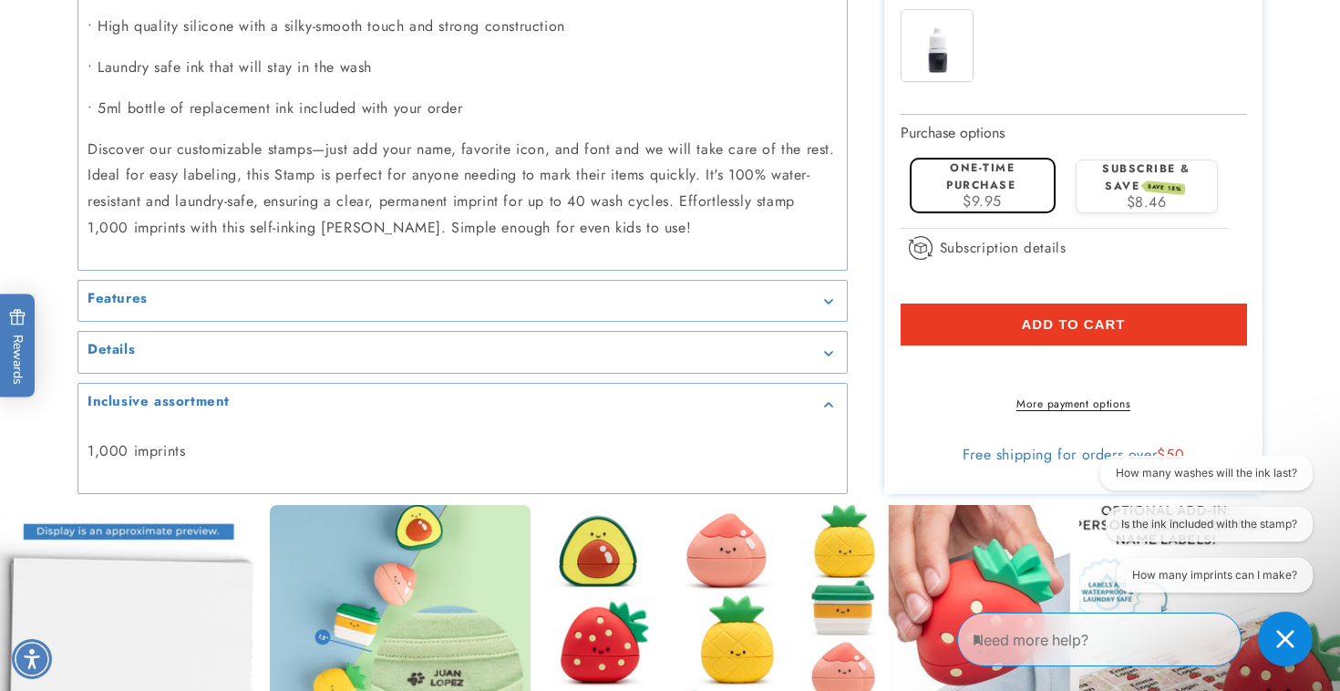
click at [769, 359] on div "Details" at bounding box center [463, 353] width 750 height 14
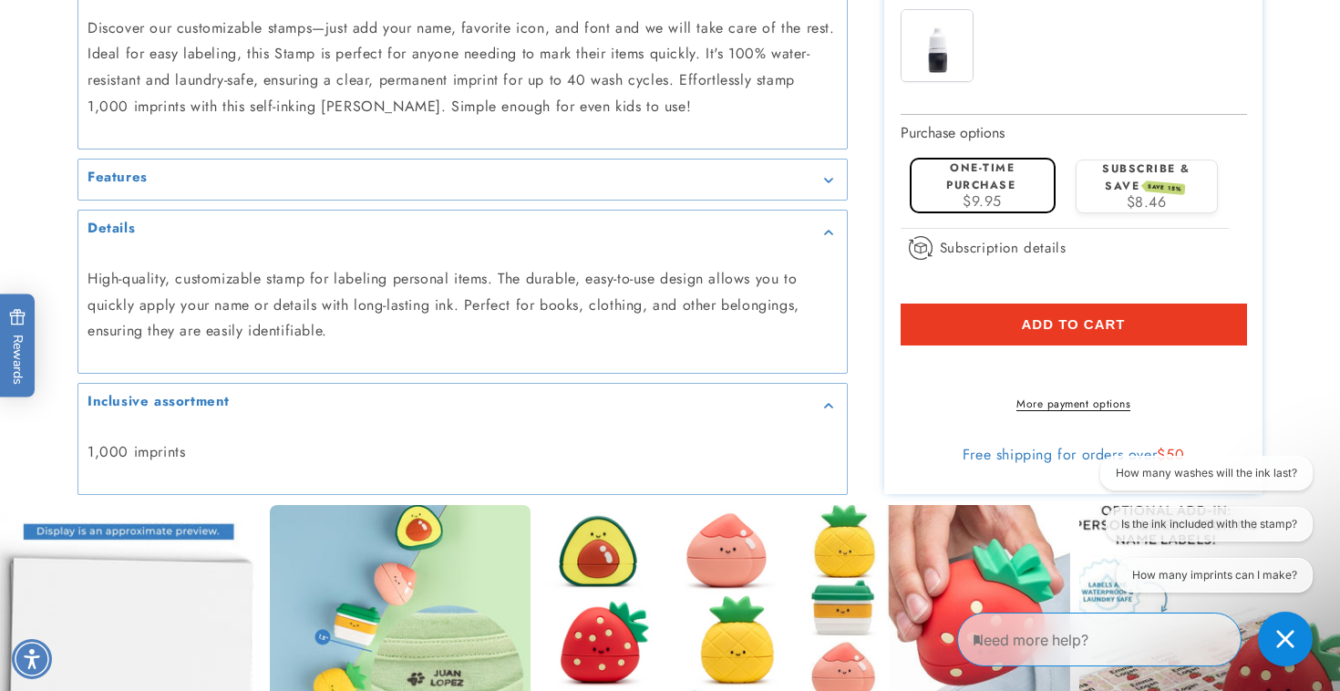
click at [781, 190] on summary "Features" at bounding box center [462, 180] width 769 height 41
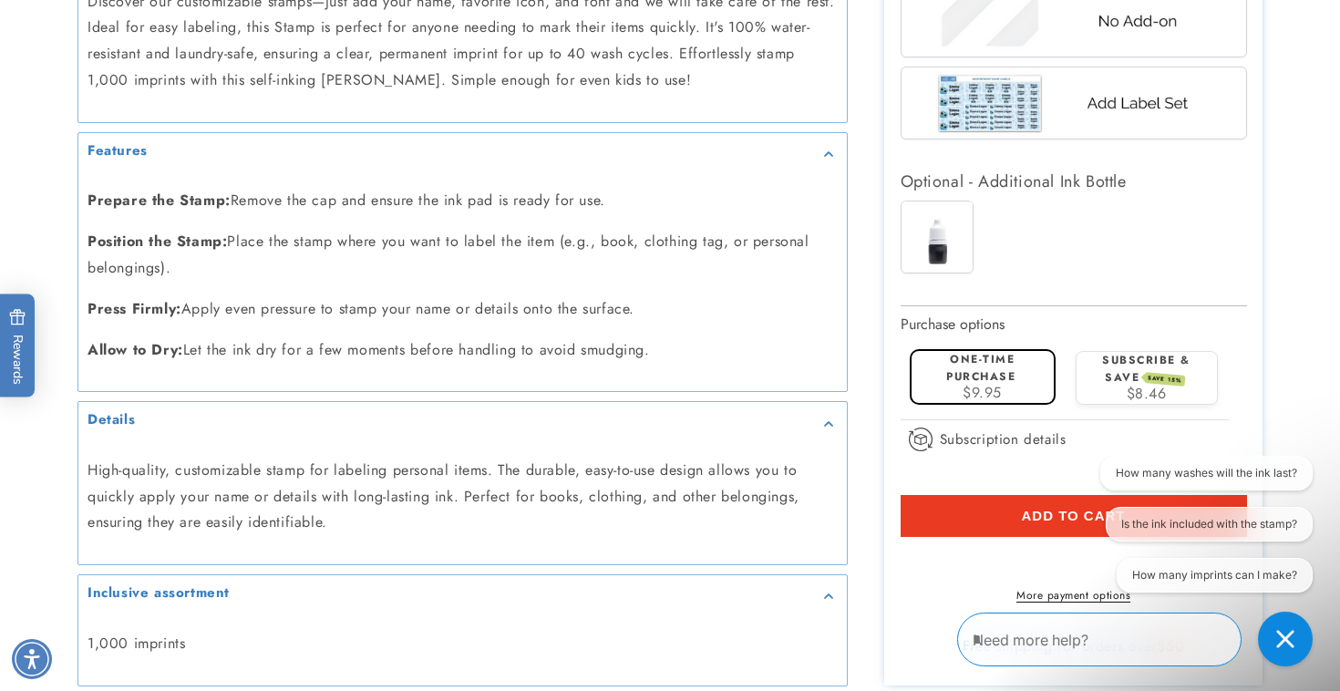
scroll to position [1543, 0]
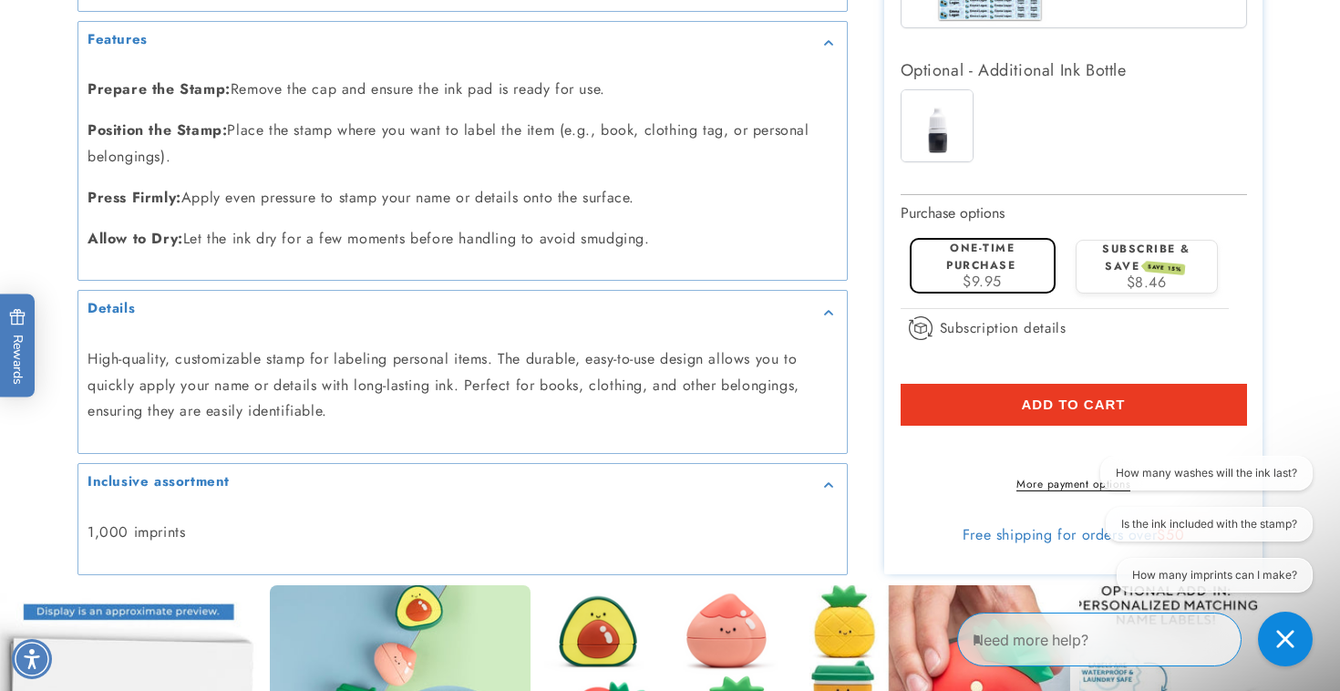
click at [1048, 403] on span "Add to cart" at bounding box center [1073, 405] width 104 height 16
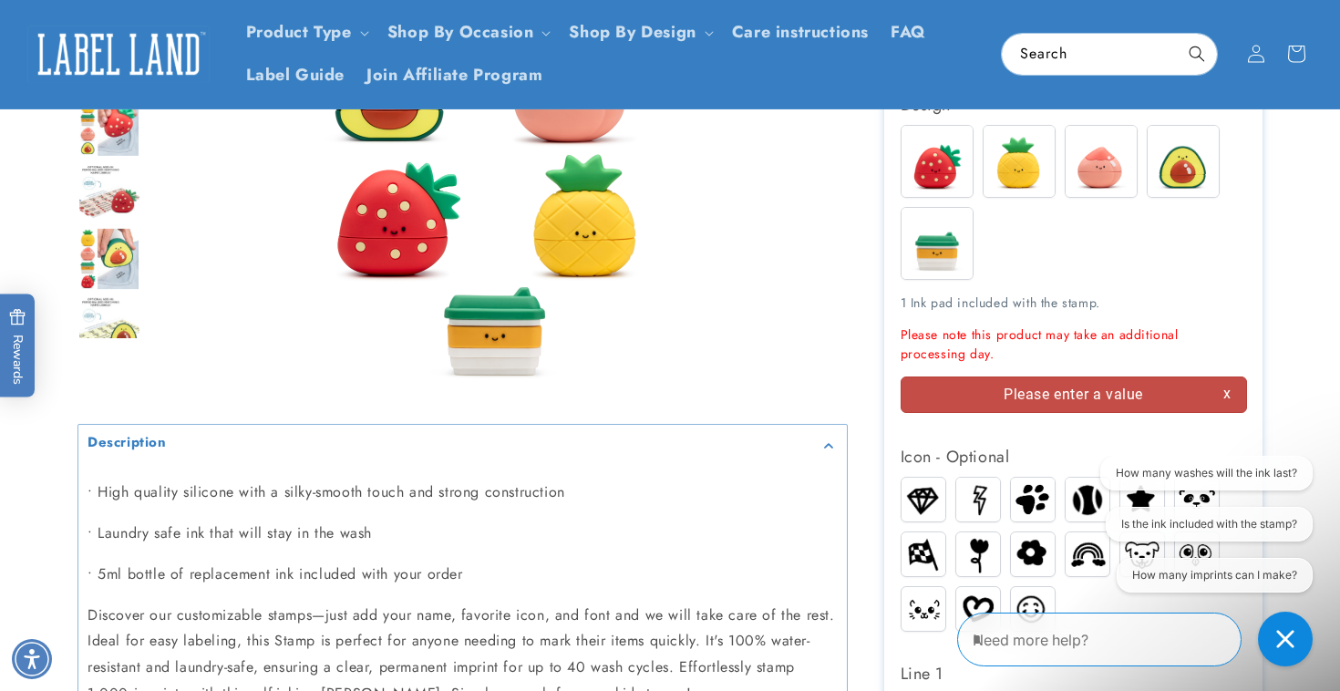
scroll to position [378, 0]
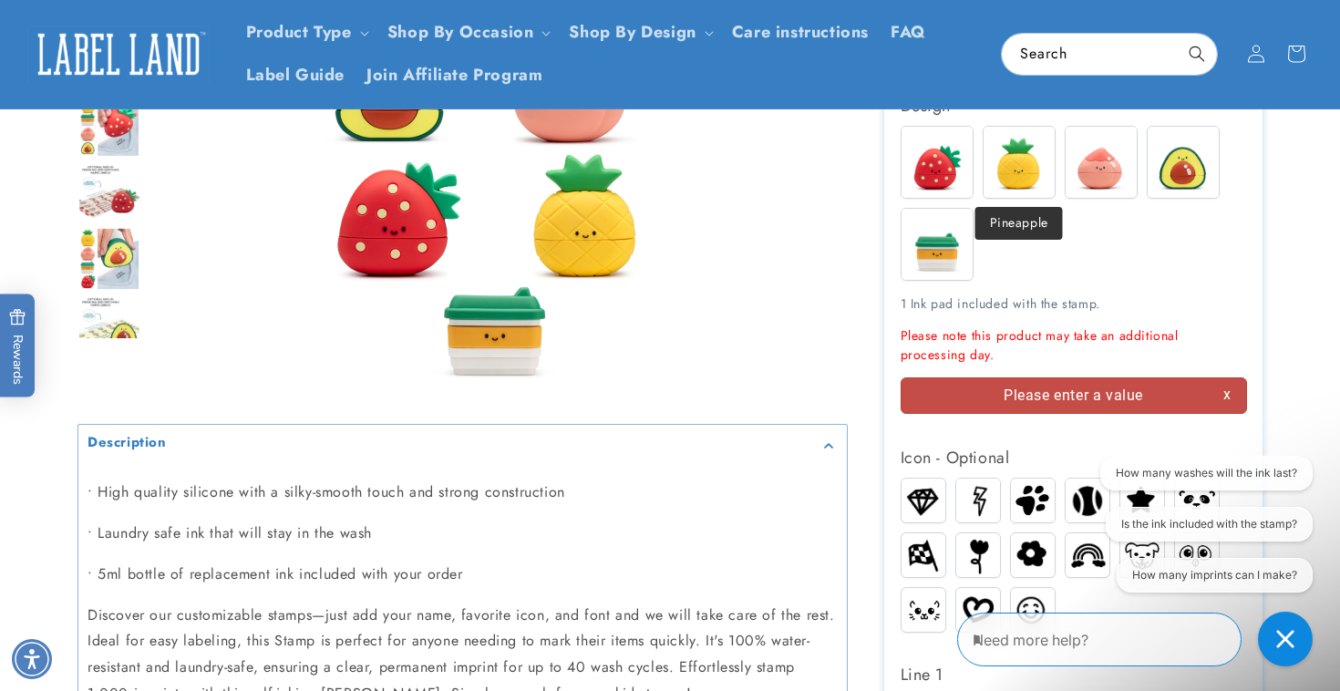
click at [1014, 160] on img at bounding box center [1019, 162] width 71 height 71
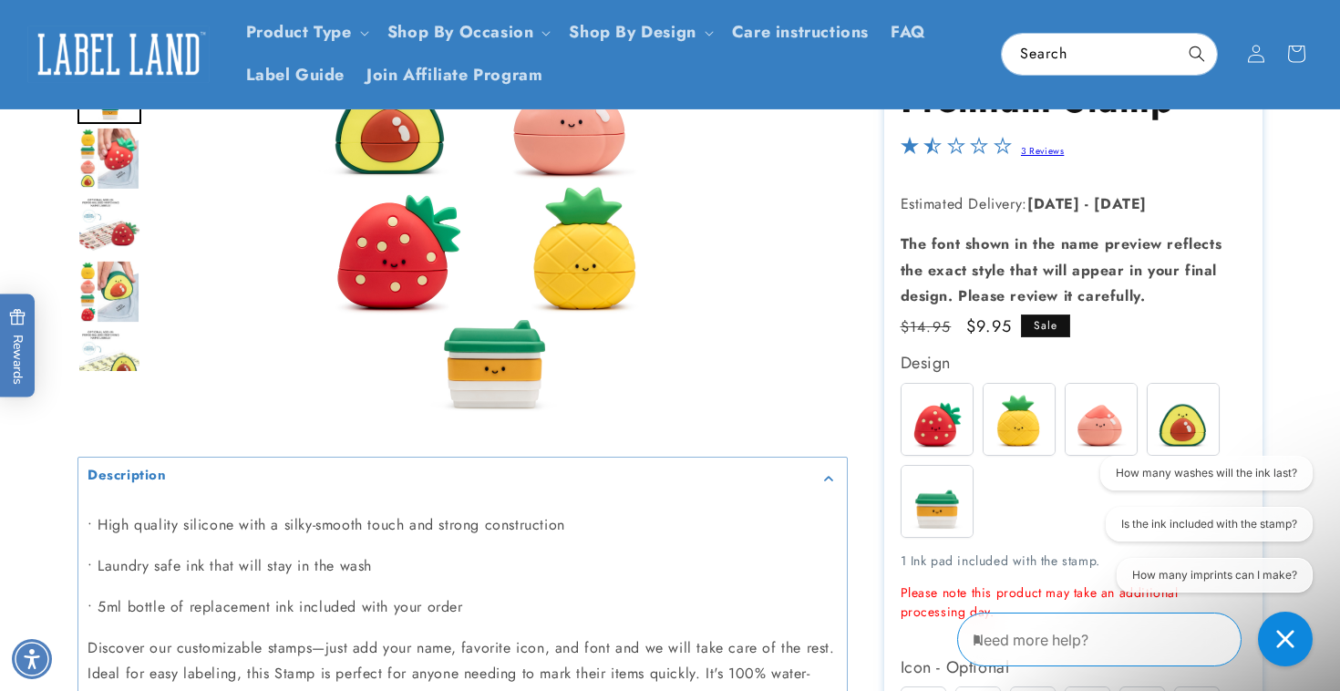
scroll to position [0, 0]
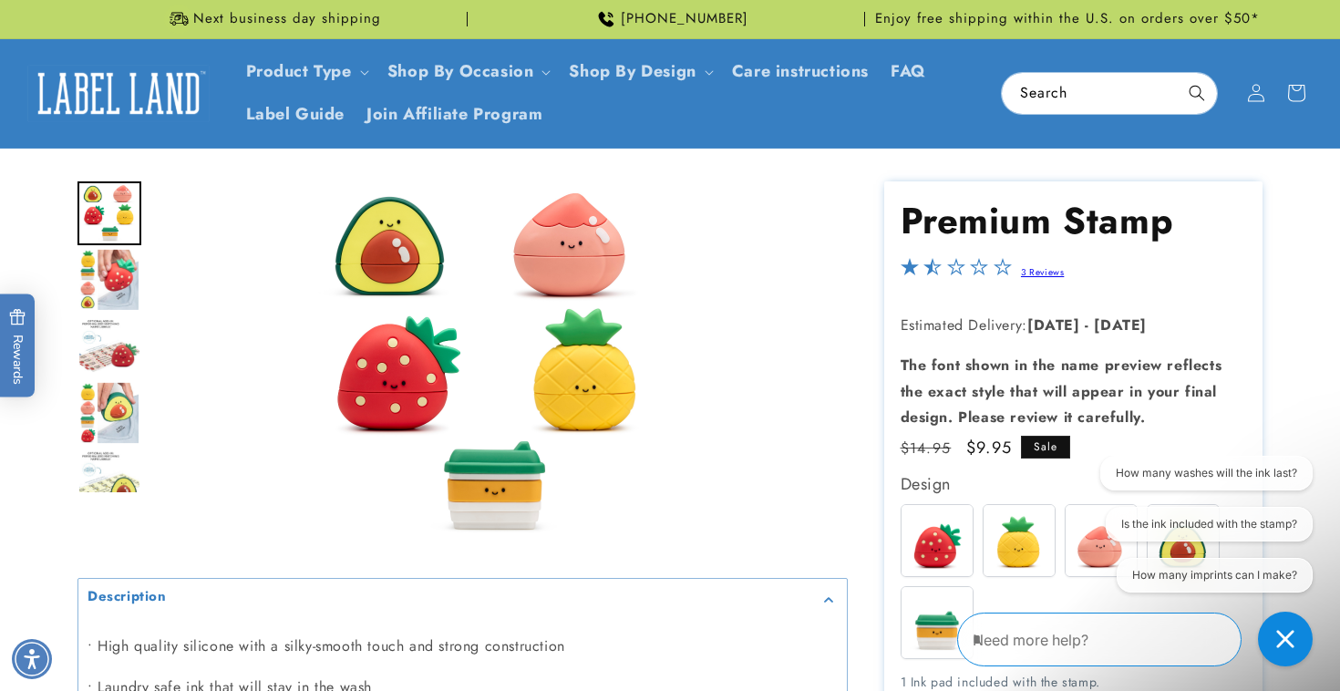
click at [109, 292] on img "Go to slide 6" at bounding box center [109, 280] width 62 height 64
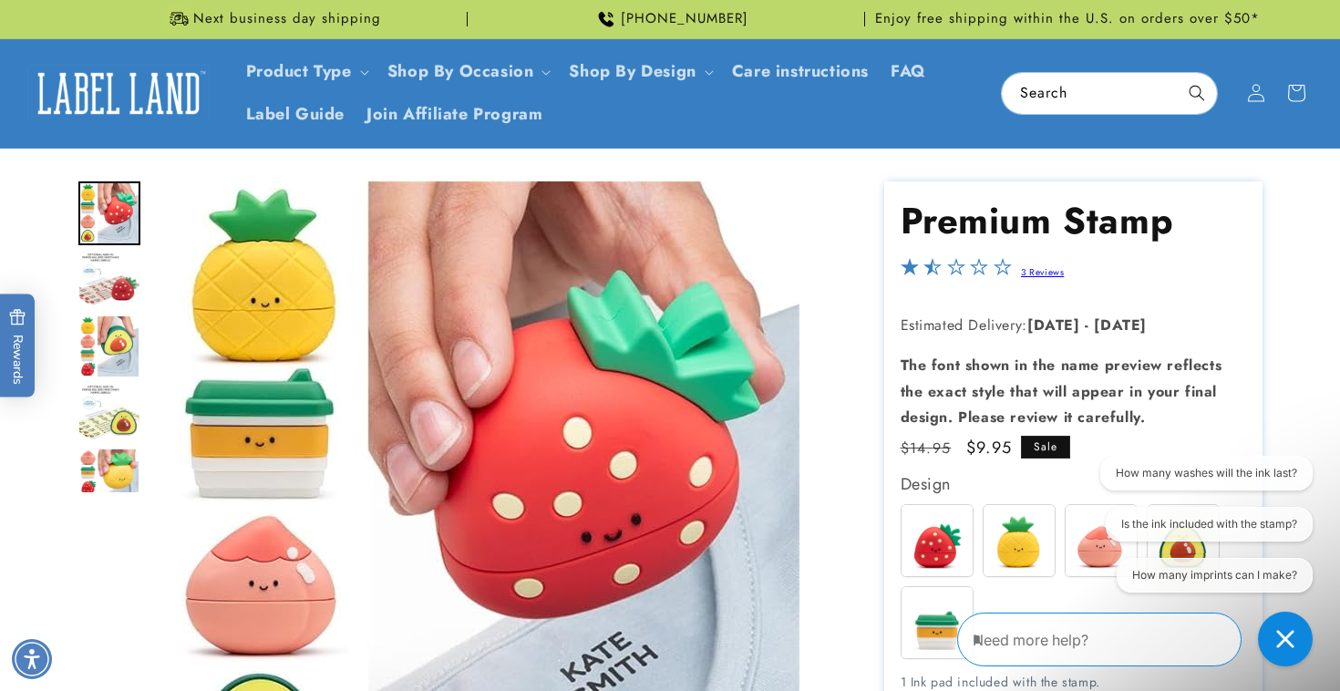
click at [108, 417] on img "Go to slide 9" at bounding box center [109, 412] width 64 height 57
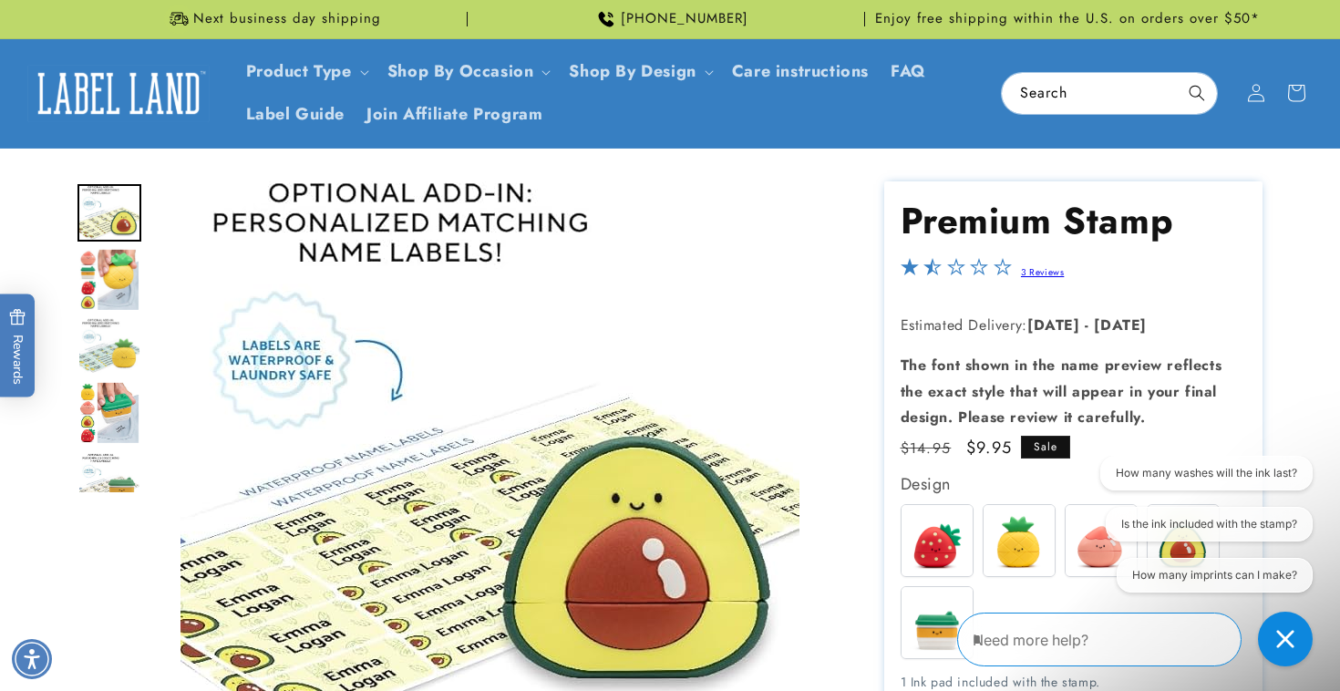
click at [108, 475] on img "Go to slide 13" at bounding box center [109, 479] width 64 height 55
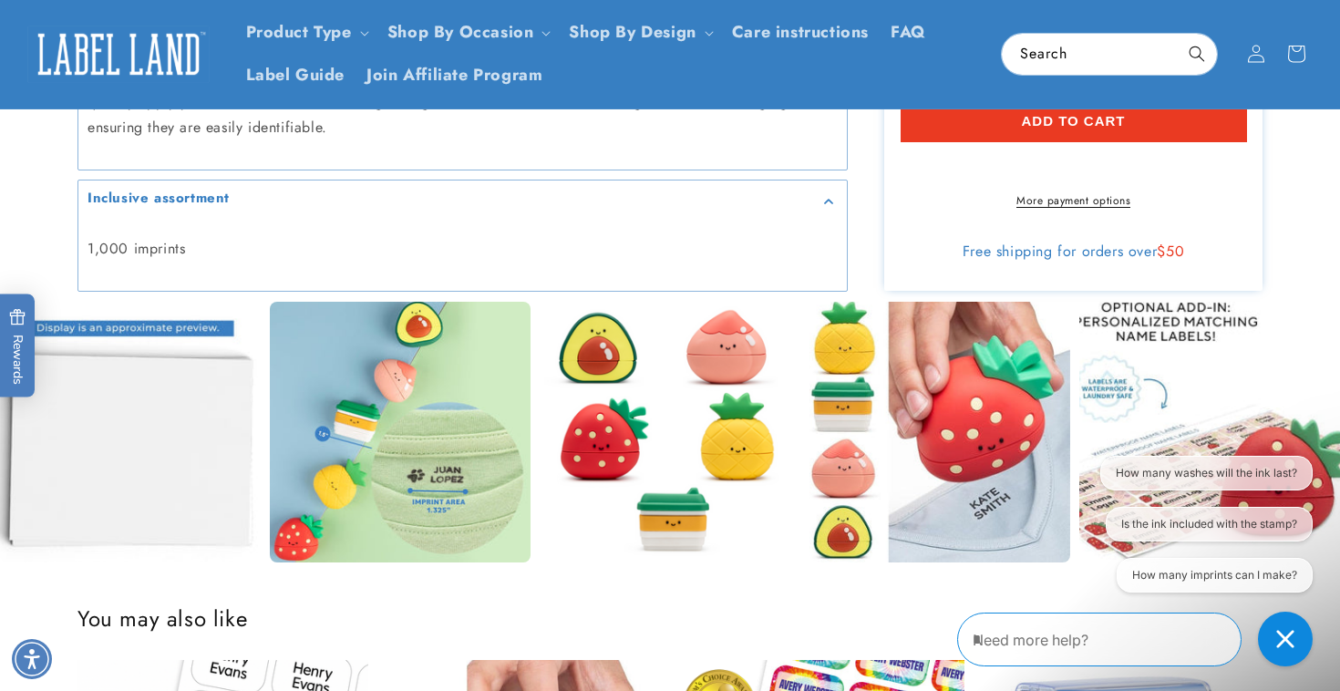
scroll to position [1861, 0]
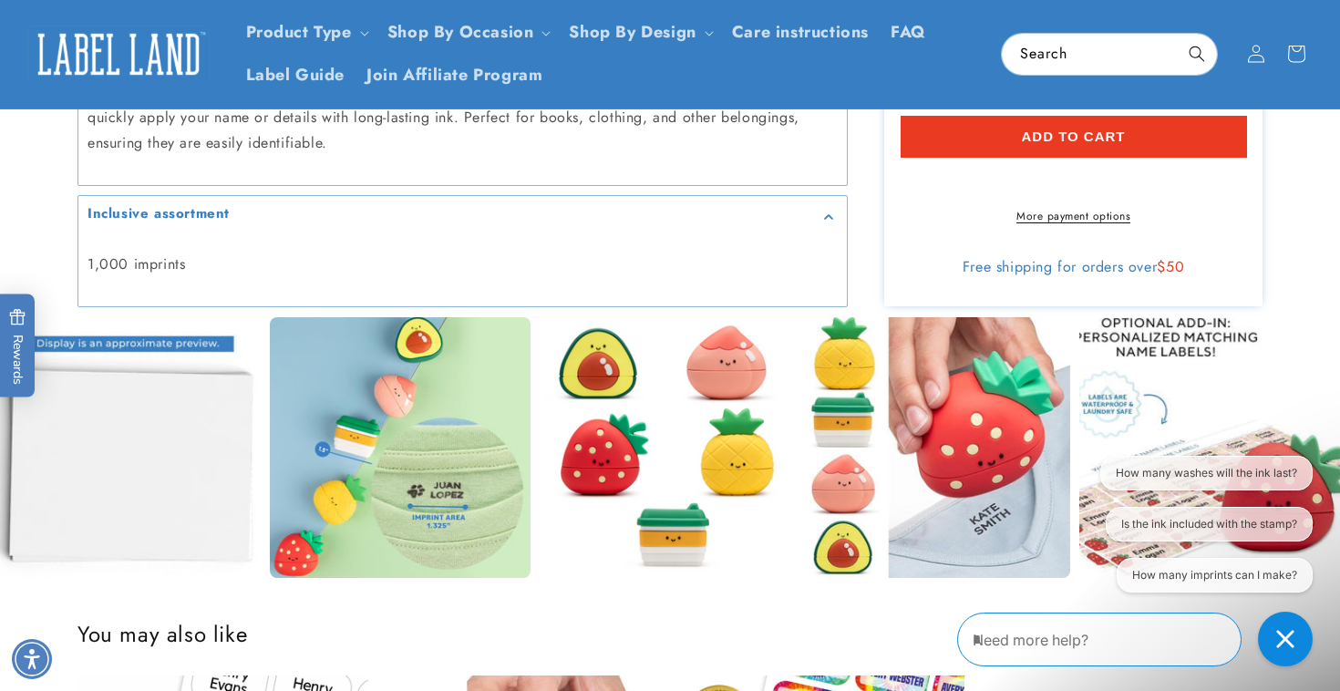
click at [1005, 144] on button "Add to cart" at bounding box center [1074, 137] width 346 height 42
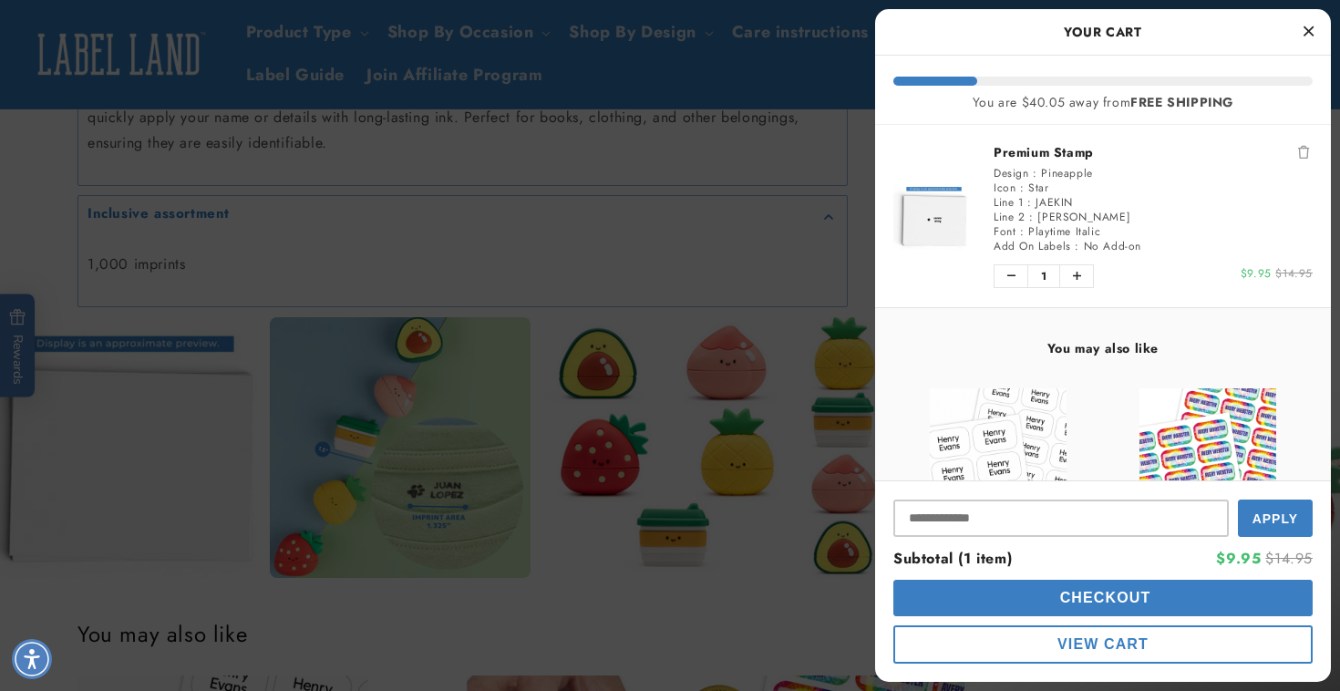
click at [1202, 589] on button "Checkout" at bounding box center [1102, 598] width 419 height 36
